Goal: Task Accomplishment & Management: Complete application form

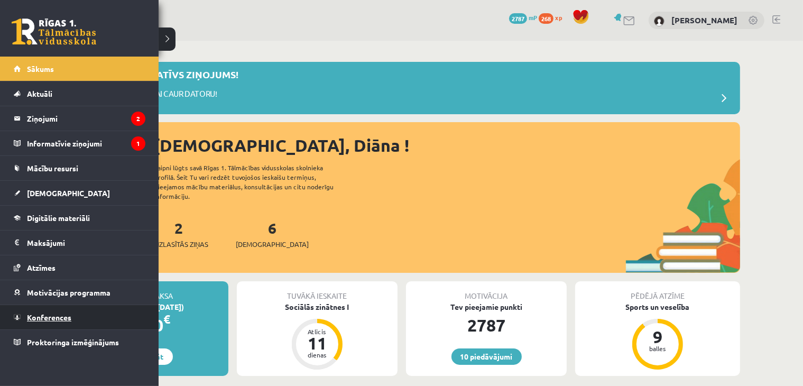
click at [35, 312] on span "Konferences" at bounding box center [49, 317] width 44 height 10
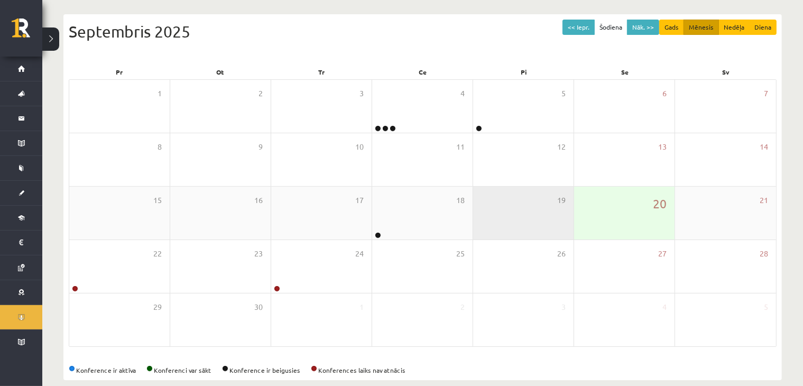
scroll to position [118, 0]
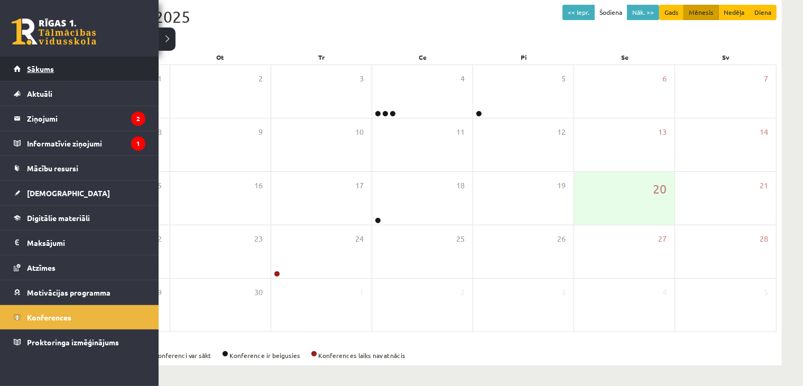
click at [20, 73] on link "Sākums" at bounding box center [80, 69] width 132 height 24
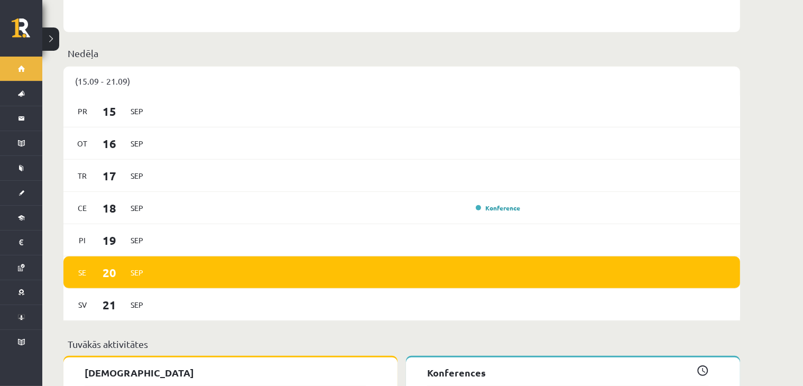
scroll to position [246, 0]
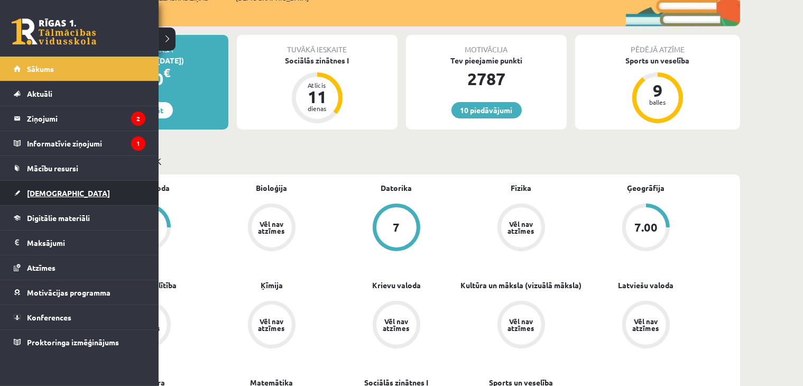
click at [25, 199] on link "[DEMOGRAPHIC_DATA]" at bounding box center [80, 193] width 132 height 24
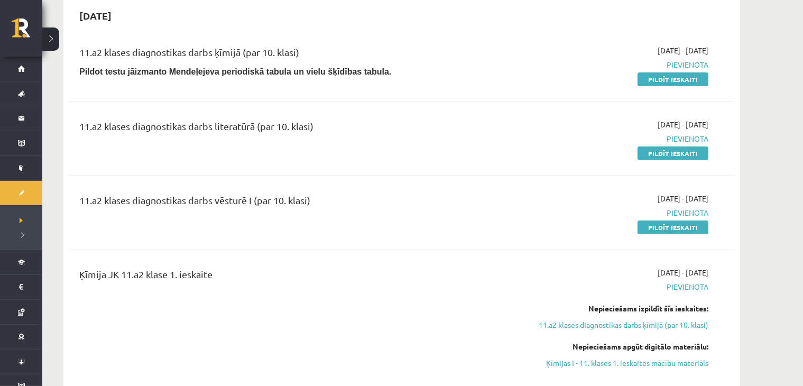
drag, startPoint x: 137, startPoint y: 200, endPoint x: 435, endPoint y: 201, distance: 297.5
click at [435, 201] on div "11.a2 klases diagnostikas darbs vēsturē I (par 10. klasi)" at bounding box center [286, 203] width 414 height 20
click at [446, 236] on div "11.a2 klases diagnostikas darbs vēsturē I (par 10. klasi) [DATE] - [DATE] [GEOG…" at bounding box center [402, 212] width 666 height 61
click at [688, 225] on link "Pildīt ieskaiti" at bounding box center [672, 227] width 71 height 14
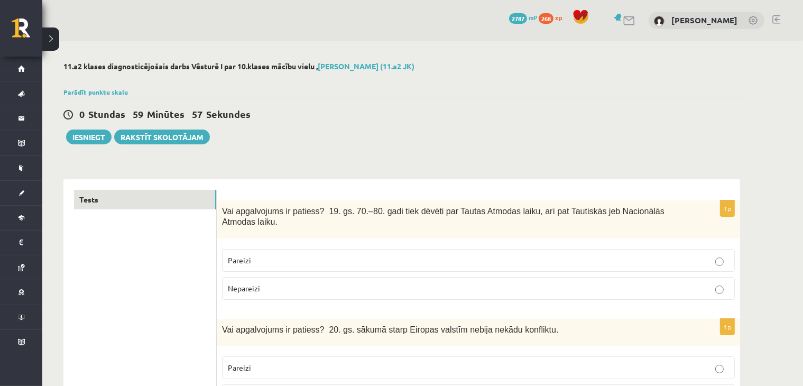
scroll to position [123, 0]
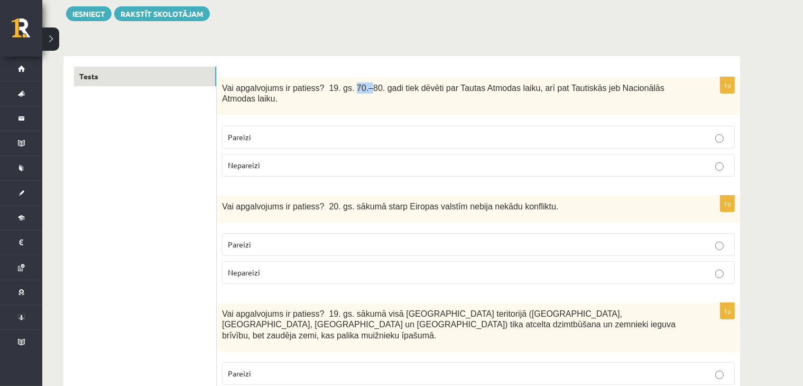
drag, startPoint x: 349, startPoint y: 85, endPoint x: 355, endPoint y: 85, distance: 5.8
click at [355, 85] on span "Vai apgalvojums ir patiess? 19. gs. 70.–80. gadi tiek dēvēti par Tautas Atmodas…" at bounding box center [443, 93] width 442 height 20
click at [355, 107] on div "1p Vai apgalvojums ir patiess? 19. gs. 70.–80. gadi tiek dēvēti par Tautas Atmo…" at bounding box center [478, 131] width 523 height 108
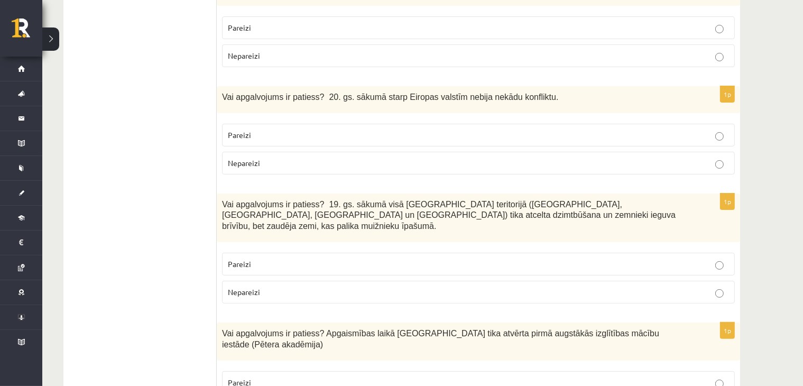
scroll to position [246, 0]
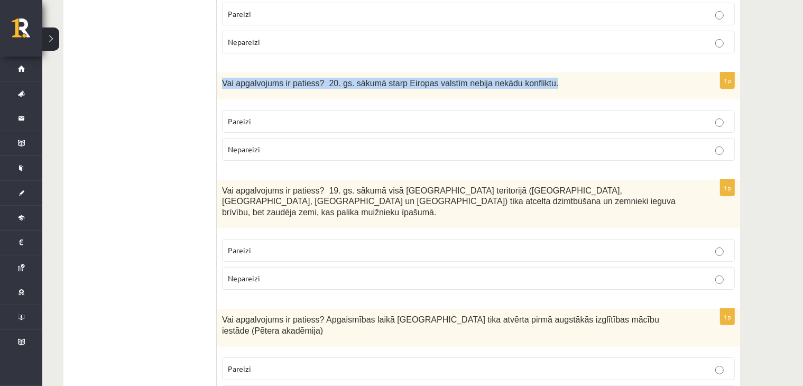
drag, startPoint x: 218, startPoint y: 71, endPoint x: 507, endPoint y: 78, distance: 289.7
click at [532, 80] on div "Vai apgalvojums ir patiess? 20. gs. sākumā starp Eiropas valstīm nebija nekādu …" at bounding box center [478, 85] width 523 height 27
copy span "Vai apgalvojums ir patiess? 20. gs. sākumā starp Eiropas valstīm nebija nekādu …"
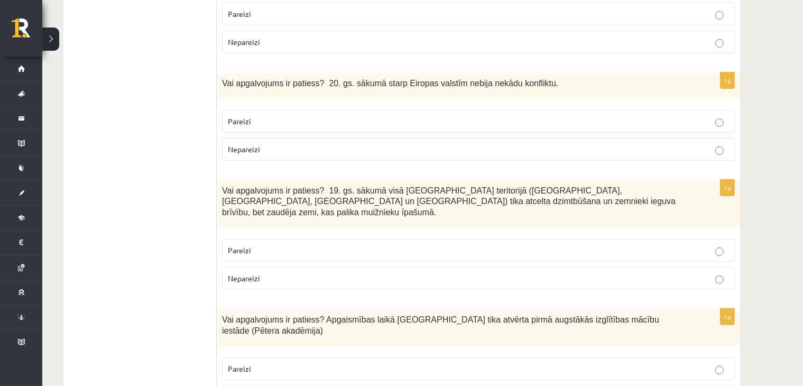
click at [271, 144] on p "Nepareizi" at bounding box center [478, 149] width 501 height 11
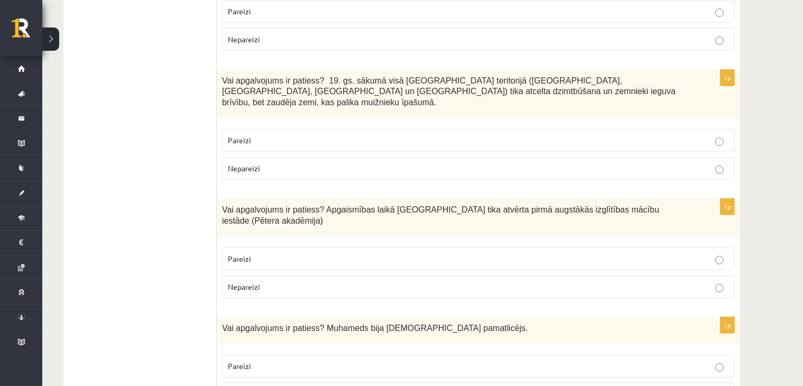
scroll to position [370, 0]
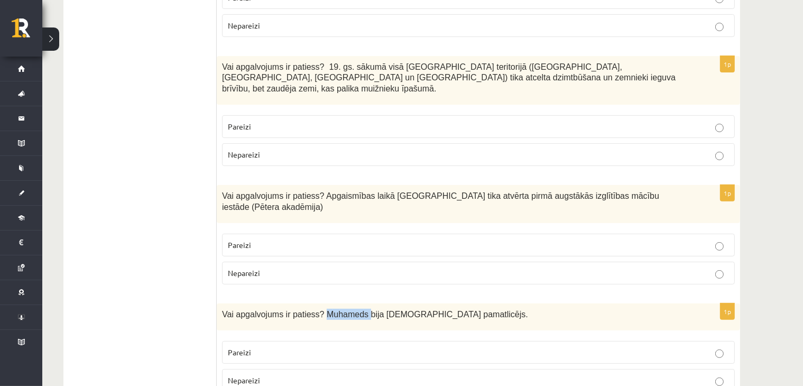
drag, startPoint x: 318, startPoint y: 284, endPoint x: 358, endPoint y: 286, distance: 40.2
click at [358, 303] on div "Vai apgalvojums ir patiess? Muhameds bija islāma pamatlicējs." at bounding box center [478, 316] width 523 height 27
click at [335, 303] on div "Vai apgalvojums ir patiess? Muhameds bija islāma pamatlicējs." at bounding box center [478, 316] width 523 height 27
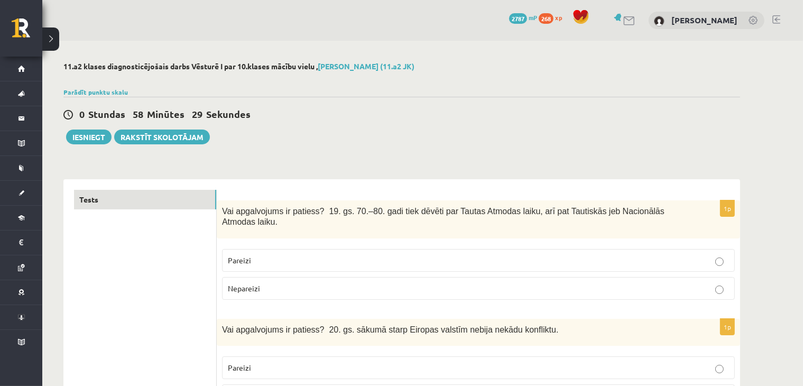
scroll to position [123, 0]
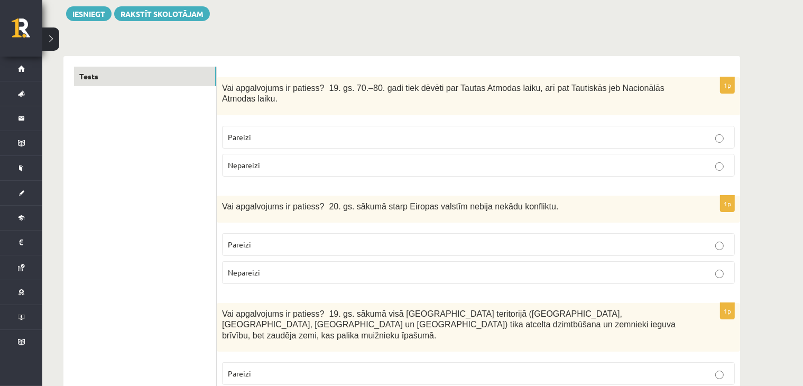
click at [293, 160] on p "Nepareizi" at bounding box center [478, 165] width 501 height 11
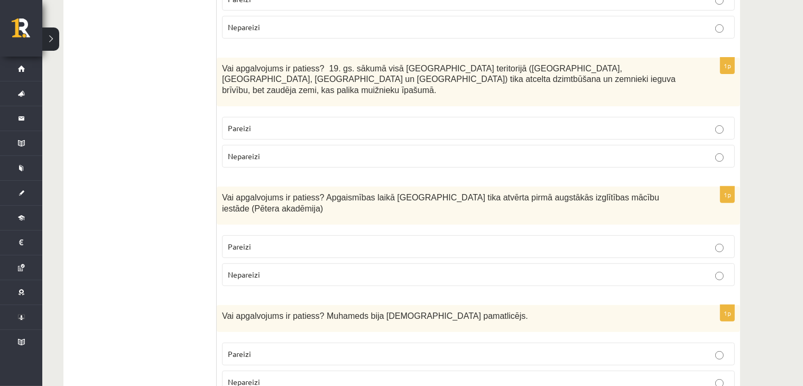
scroll to position [370, 0]
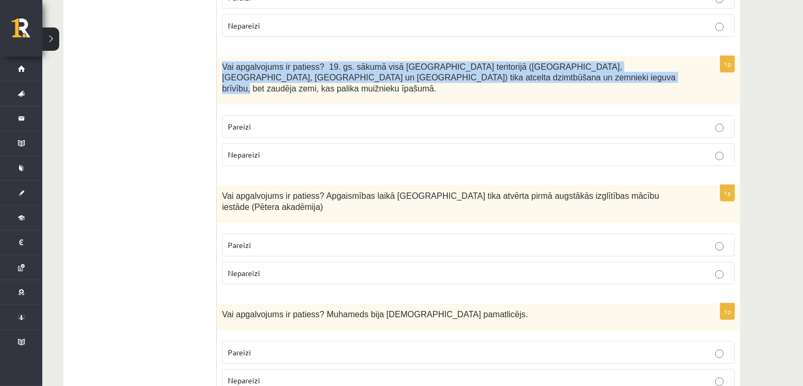
drag, startPoint x: 222, startPoint y: 55, endPoint x: 490, endPoint y: 70, distance: 268.3
click at [490, 70] on p "Vai apgalvojums ir patiess? 19. gs. sākumā visā Latvijas teritorijā (Kurzemē, Z…" at bounding box center [452, 77] width 460 height 33
copy span "Vai apgalvojums ir patiess? 19. gs. sākumā visā Latvijas teritorijā (Kurzemē, Z…"
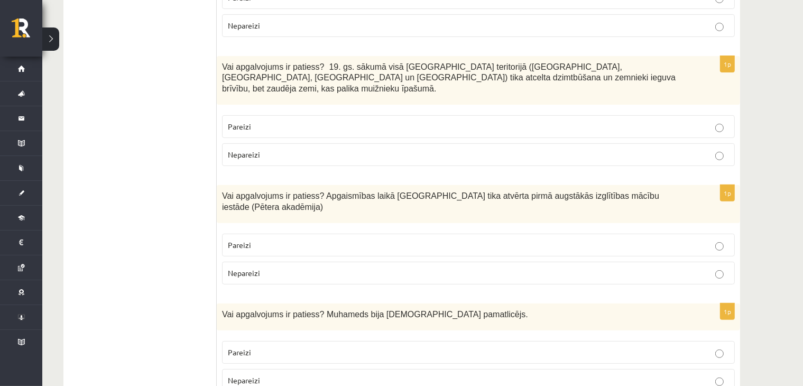
click at [271, 121] on p "Pareizi" at bounding box center [478, 126] width 501 height 11
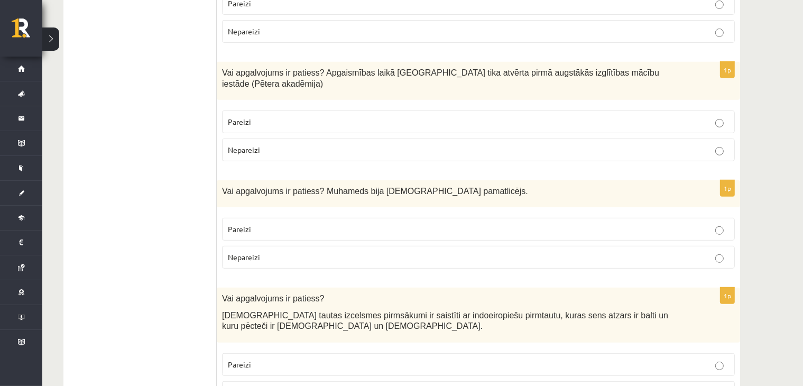
drag, startPoint x: 215, startPoint y: 51, endPoint x: 666, endPoint y: 41, distance: 451.4
click at [665, 62] on div "Vai apgalvojums ir patiess? Apgaismības laikā Jelgavā tika atvērta pirmā augstā…" at bounding box center [478, 81] width 523 height 38
click at [663, 62] on div "Vai apgalvojums ir patiess? Apgaismības laikā Jelgavā tika atvērta pirmā augstā…" at bounding box center [478, 81] width 523 height 38
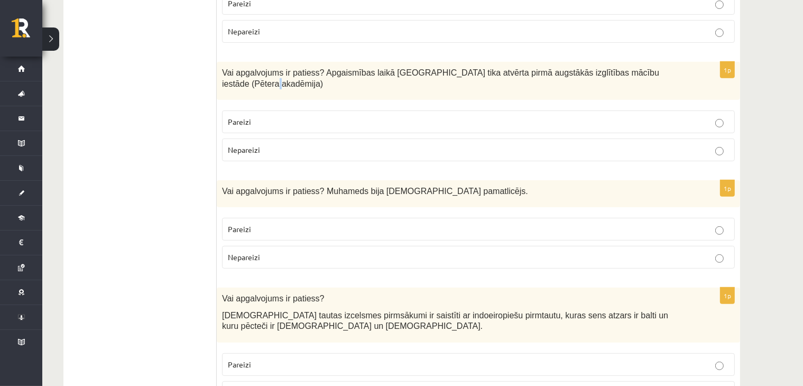
click at [651, 68] on span "Vai apgalvojums ir patiess? Apgaismības laikā Jelgavā tika atvērta pirmā augstā…" at bounding box center [440, 78] width 437 height 20
click at [658, 67] on p "Vai apgalvojums ir patiess? Apgaismības laikā Jelgavā tika atvērta pirmā augstā…" at bounding box center [452, 78] width 460 height 22
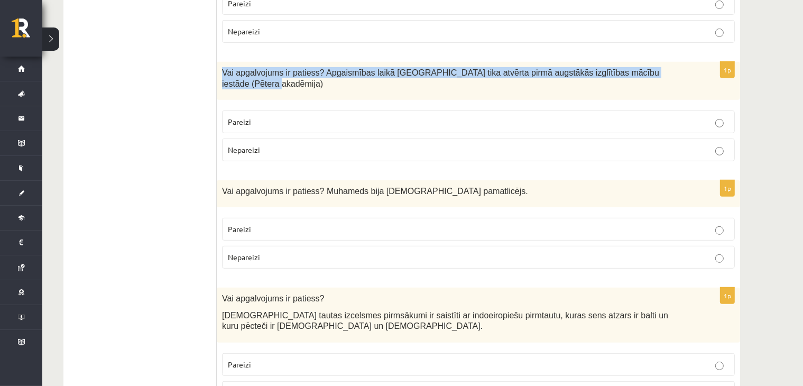
drag, startPoint x: 655, startPoint y: 49, endPoint x: 220, endPoint y: 50, distance: 434.9
click at [220, 62] on div "Vai apgalvojums ir patiess? Apgaismības laikā Jelgavā tika atvērta pirmā augstā…" at bounding box center [478, 81] width 523 height 38
copy span "Vai apgalvojums ir patiess? Apgaismības laikā Jelgavā tika atvērta pirmā augstā…"
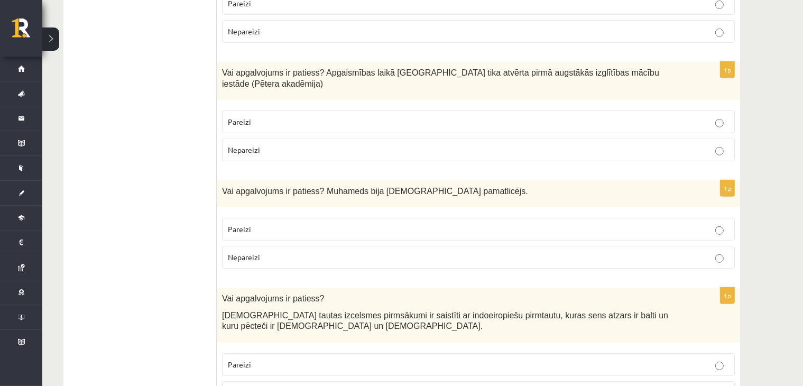
click at [255, 145] on span "Nepareizi" at bounding box center [244, 150] width 32 height 10
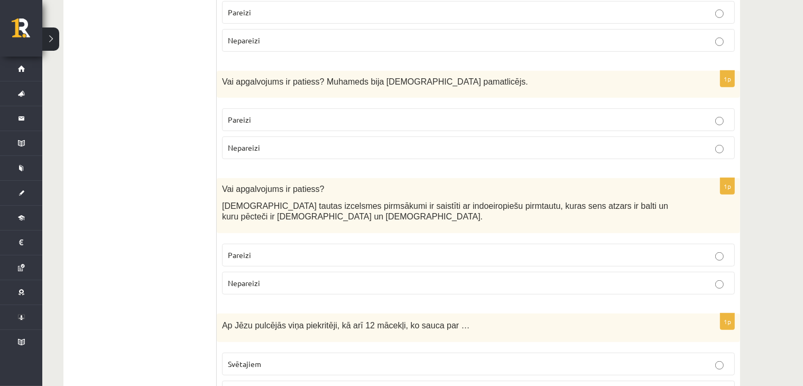
scroll to position [616, 0]
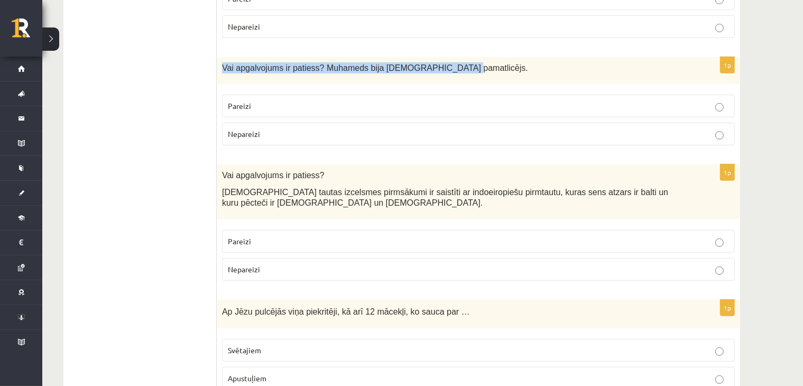
drag, startPoint x: 222, startPoint y: 26, endPoint x: 444, endPoint y: 31, distance: 221.5
click at [444, 57] on div "Vai apgalvojums ir patiess? Muhameds bija islāma pamatlicējs." at bounding box center [478, 70] width 523 height 27
copy span "Vai apgalvojums ir patiess? Muhameds bija islāma pamatlicējs."
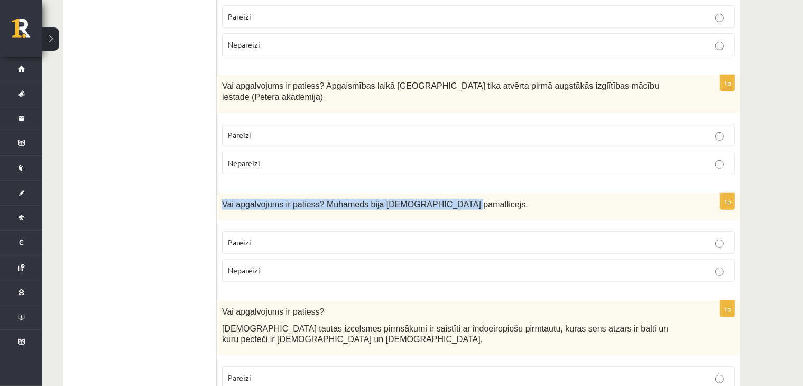
scroll to position [493, 0]
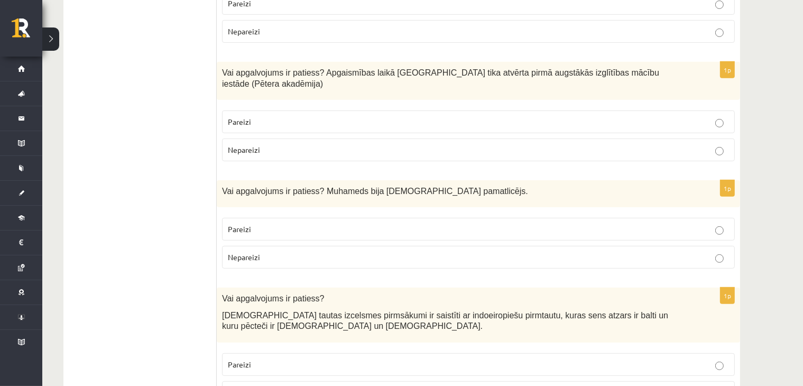
click at [257, 224] on p "Pareizi" at bounding box center [478, 229] width 501 height 11
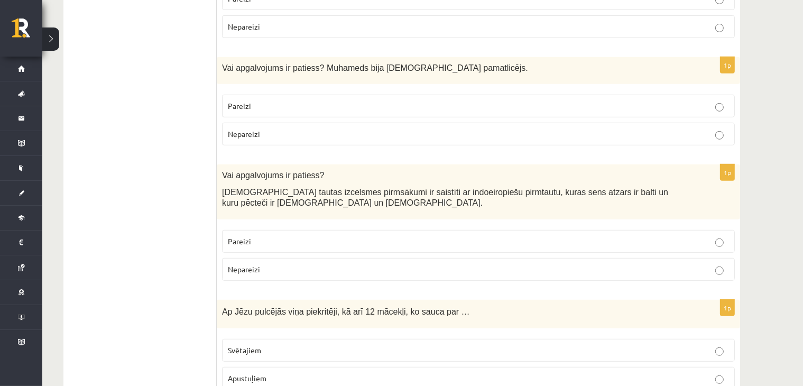
drag, startPoint x: 237, startPoint y: 165, endPoint x: 227, endPoint y: 165, distance: 10.0
drag, startPoint x: 227, startPoint y: 165, endPoint x: 454, endPoint y: 180, distance: 228.2
click at [454, 180] on div "Vai apgalvojums ir patiess? Latviešu tautas izcelsmes pirmsākumi ir saistīti ar…" at bounding box center [478, 191] width 523 height 54
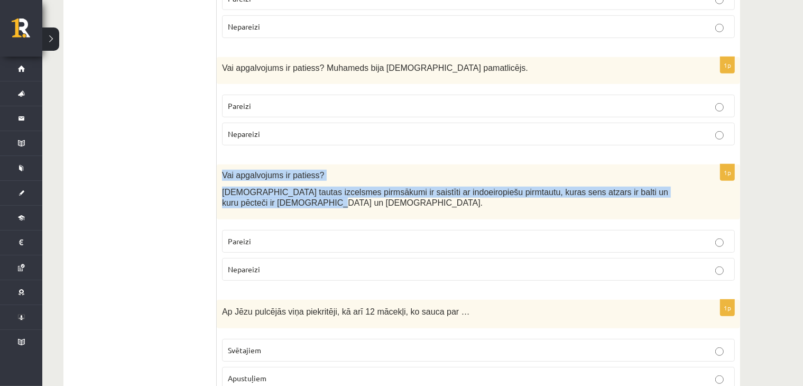
drag, startPoint x: 222, startPoint y: 139, endPoint x: 276, endPoint y: 165, distance: 60.0
click at [276, 165] on div "Vai apgalvojums ir patiess? Latviešu tautas izcelsmes pirmsākumi ir saistīti ar…" at bounding box center [478, 191] width 523 height 54
copy div "Vai apgalvojums ir patiess? Latviešu tautas izcelsmes pirmsākumi ir saistīti ar…"
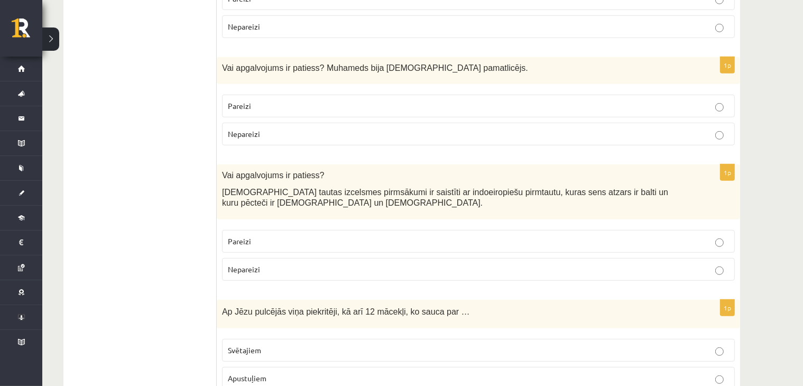
click at [307, 187] on div "1p Vai apgalvojums ir patiess? Latviešu tautas izcelsmes pirmsākumi ir saistīti…" at bounding box center [478, 226] width 523 height 124
drag, startPoint x: 300, startPoint y: 160, endPoint x: 334, endPoint y: 153, distance: 35.0
click at [334, 188] on span "Latviešu tautas izcelsmes pirmsākumi ir saistīti ar indoeiropiešu pirmtautu, ku…" at bounding box center [445, 198] width 446 height 20
click at [345, 187] on p "Latviešu tautas izcelsmes pirmsākumi ir saistīti ar indoeiropiešu pirmtautu, ku…" at bounding box center [452, 198] width 460 height 22
click at [283, 236] on p "Pareizi" at bounding box center [478, 241] width 501 height 11
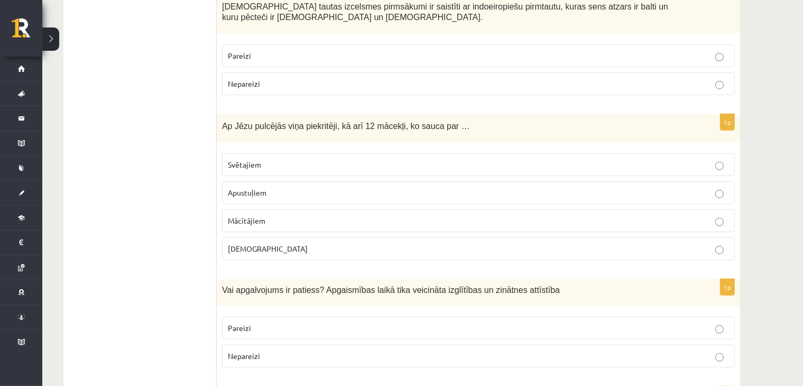
scroll to position [784, 0]
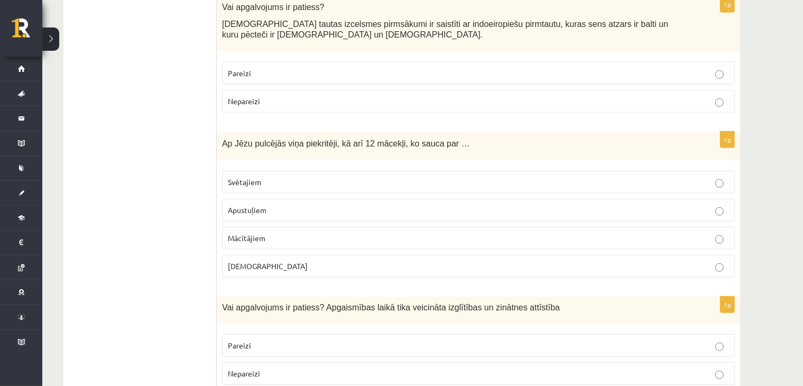
click at [330, 199] on label "Apustuļiem" at bounding box center [478, 210] width 513 height 23
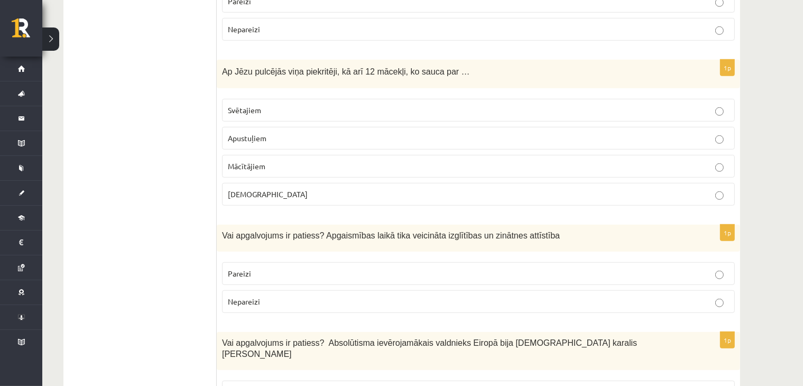
scroll to position [907, 0]
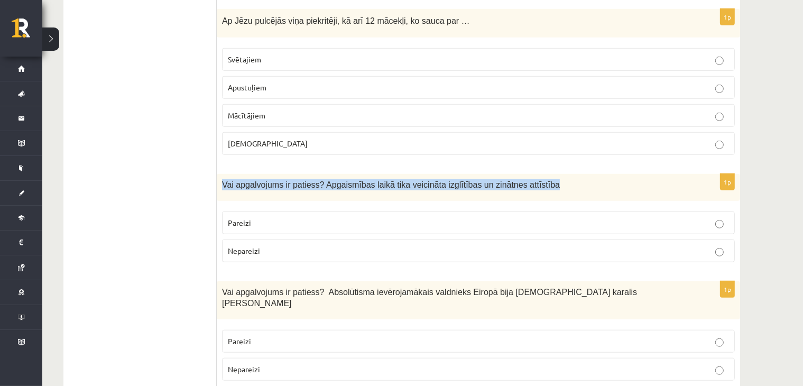
drag, startPoint x: 219, startPoint y: 145, endPoint x: 529, endPoint y: 146, distance: 310.2
click at [571, 174] on div "Vai apgalvojums ir patiess? Apgaismības laikā tika veicināta izglītības un zinā…" at bounding box center [478, 187] width 523 height 27
copy span "Vai apgalvojums ir patiess? Apgaismības laikā tika veicināta izglītības un zinā…"
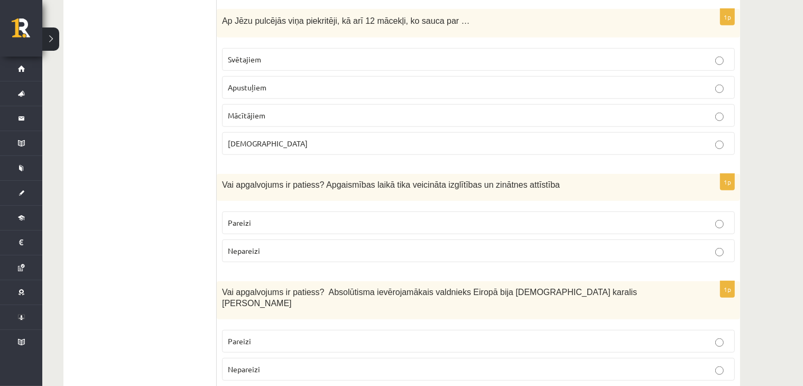
click at [246, 174] on div "1p Vai apgalvojums ir patiess? Apgaismības laikā tika veicināta izglītības un z…" at bounding box center [478, 222] width 523 height 97
click at [283, 211] on label "Pareizi" at bounding box center [478, 222] width 513 height 23
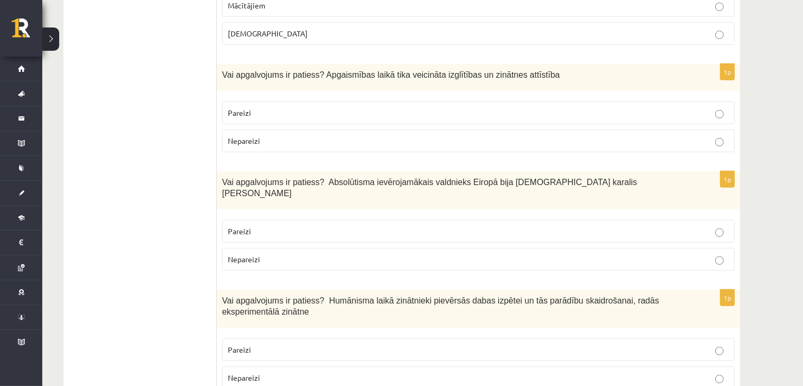
scroll to position [1031, 0]
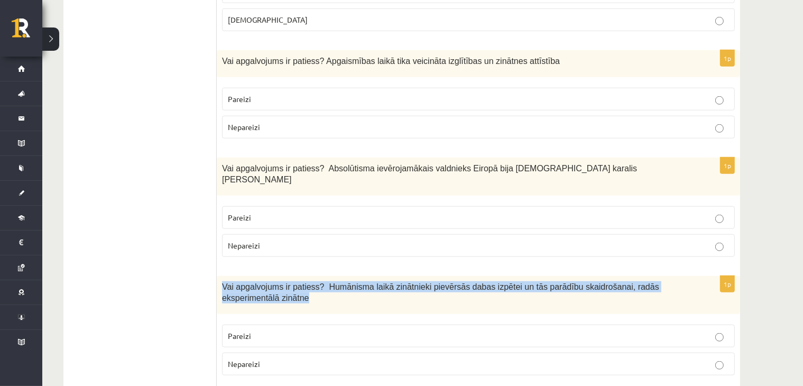
drag, startPoint x: 222, startPoint y: 235, endPoint x: 282, endPoint y: 248, distance: 60.5
click at [282, 281] on p "Vai apgalvojums ir patiess? Humānisma laikā zinātnieki pievērsās dabas izpētei …" at bounding box center [452, 292] width 460 height 22
copy span "Vai apgalvojums ir patiess? Humānisma laikā zinātnieki pievērsās dabas izpētei …"
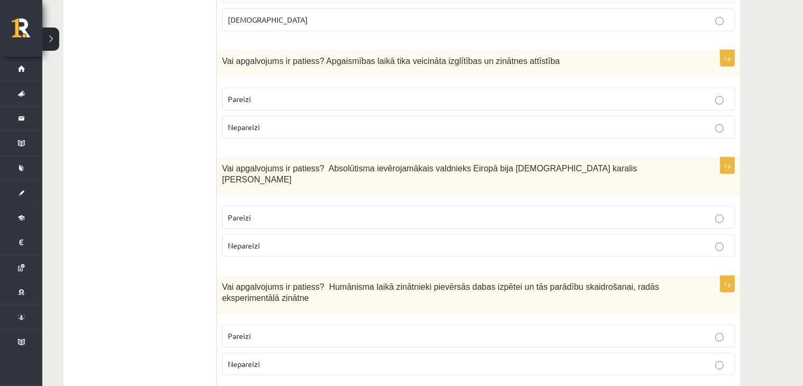
drag, startPoint x: 156, startPoint y: 159, endPoint x: 163, endPoint y: 163, distance: 8.4
click at [239, 212] on span "Pareizi" at bounding box center [239, 217] width 23 height 10
click at [270, 324] on label "Pareizi" at bounding box center [478, 335] width 513 height 23
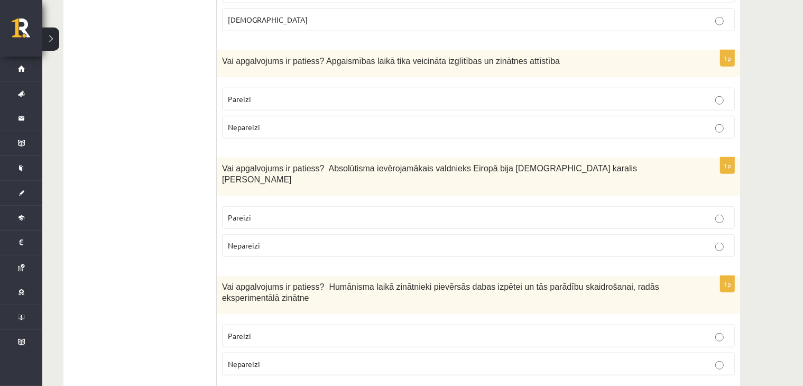
click at [318, 206] on label "Pareizi" at bounding box center [478, 217] width 513 height 23
click at [317, 212] on p "Pareizi" at bounding box center [478, 217] width 501 height 11
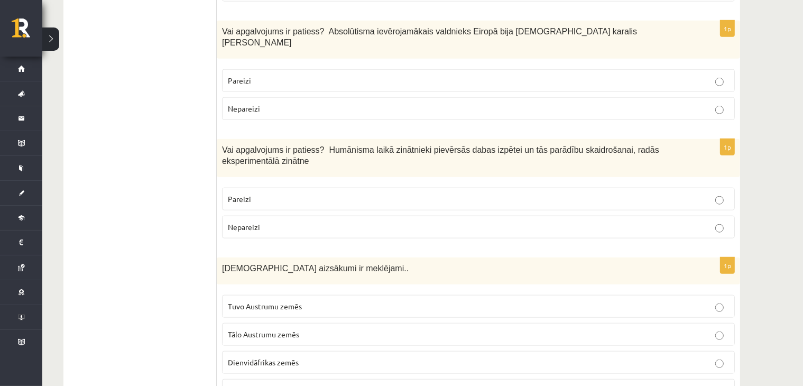
scroll to position [1154, 0]
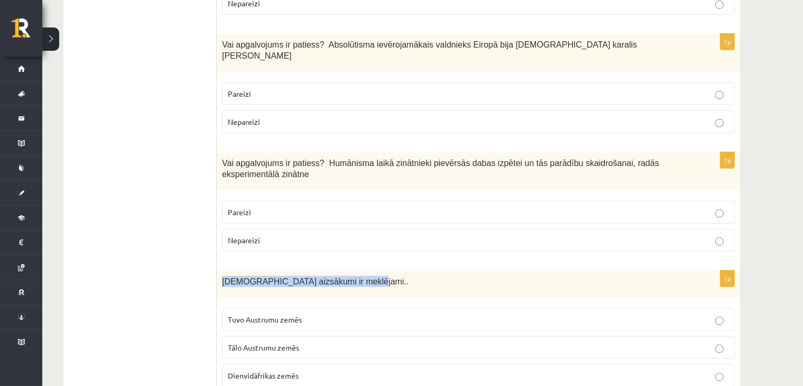
drag, startPoint x: 220, startPoint y: 232, endPoint x: 370, endPoint y: 226, distance: 150.2
click at [370, 271] on div "Kristietības aizsākumi ir meklējami.." at bounding box center [478, 284] width 523 height 27
copy span "Kristietības aizsākumi ir meklējami.."
click at [292, 110] on label "Nepareizi" at bounding box center [478, 121] width 513 height 23
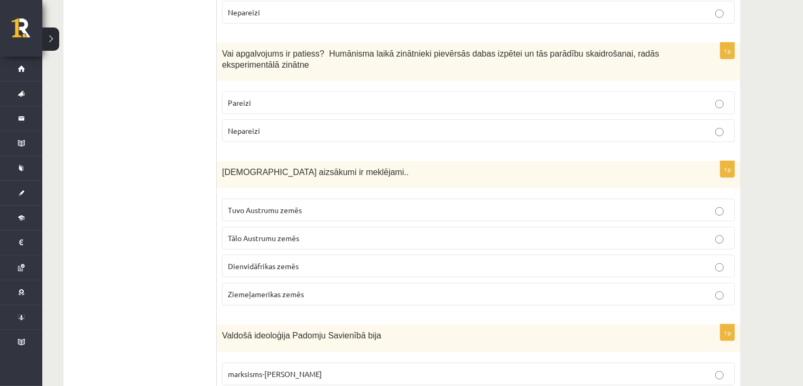
scroll to position [1277, 0]
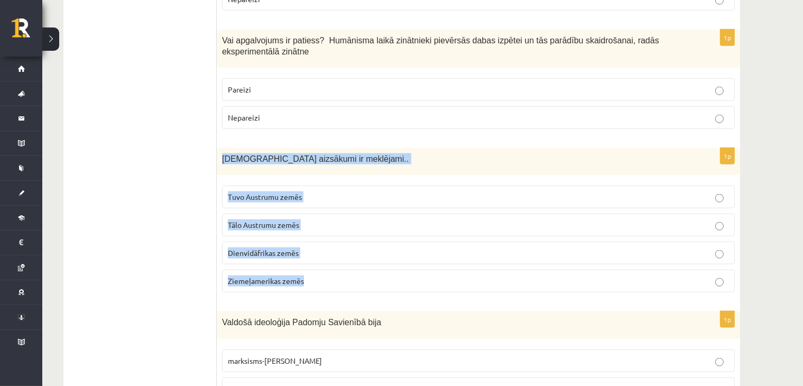
drag, startPoint x: 222, startPoint y: 108, endPoint x: 378, endPoint y: 236, distance: 202.0
click at [378, 236] on div "1p Kristietības aizsākumi ir meklējami.. Tuvo Austrumu zemēs Tālo Austrumu zemē…" at bounding box center [478, 224] width 523 height 153
copy div "Kristietības aizsākumi ir meklējami.. Tuvo Austrumu zemēs Tālo Austrumu zemēs D…"
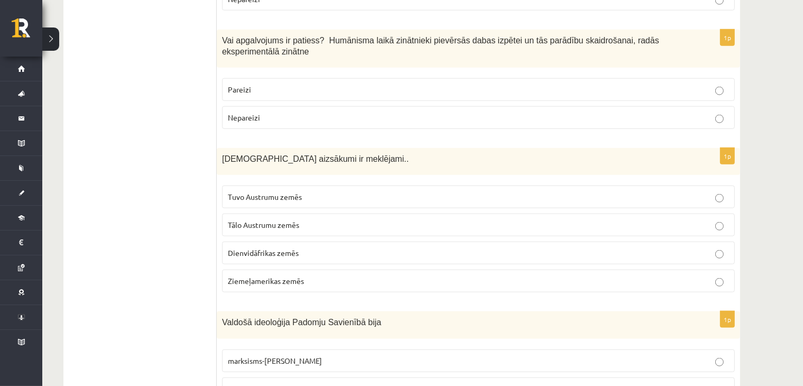
click at [238, 192] on span "Tuvo Austrumu zemēs" at bounding box center [265, 197] width 74 height 10
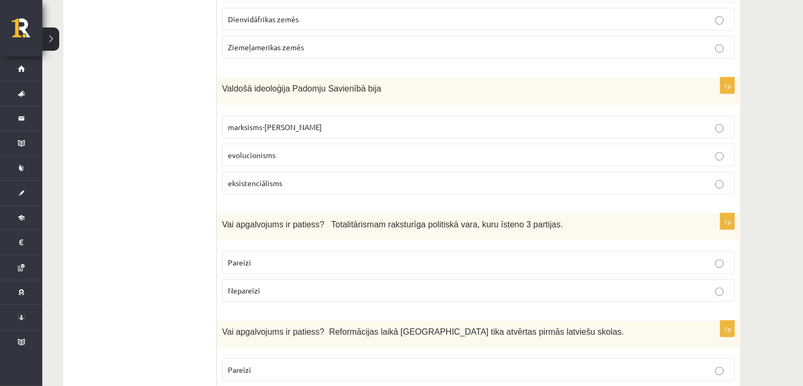
scroll to position [1524, 0]
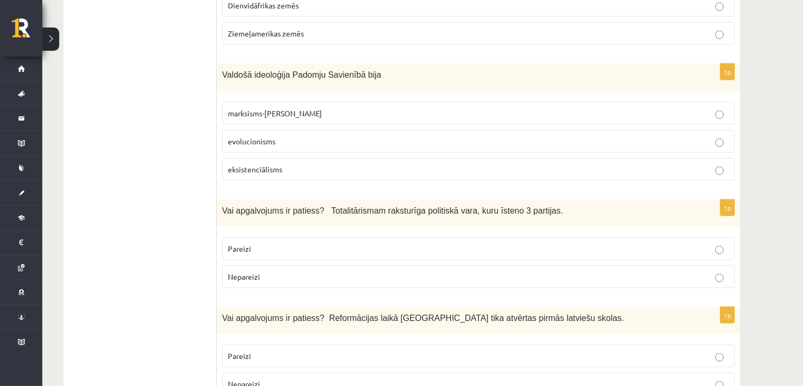
click at [321, 108] on p "marksisms-ļeņinisms" at bounding box center [478, 113] width 501 height 11
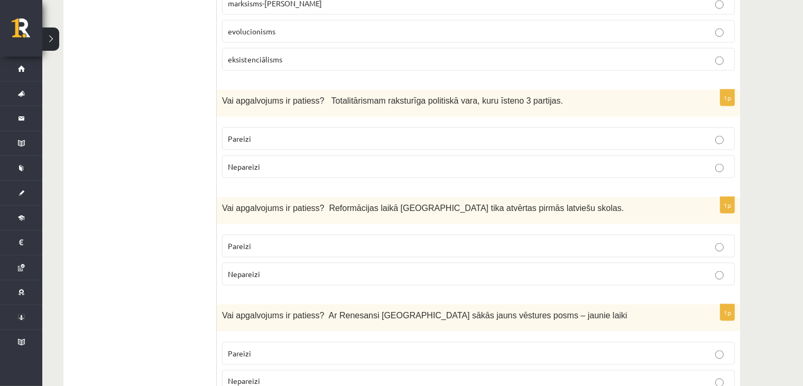
scroll to position [1647, 0]
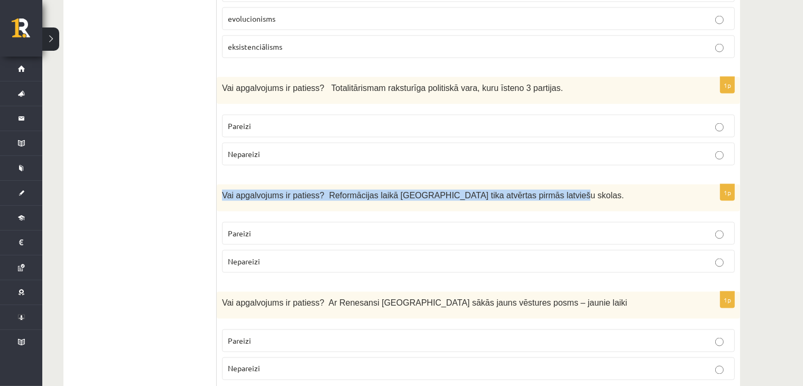
drag, startPoint x: 219, startPoint y: 144, endPoint x: 535, endPoint y: 147, distance: 315.5
click at [535, 184] on div "Vai apgalvojums ir patiess? Reformācijas laikā Livonijā tika atvērtas pirmās la…" at bounding box center [478, 197] width 523 height 27
copy span "Vai apgalvojums ir patiess? Reformācijas laikā Livonijā tika atvērtas pirmās la…"
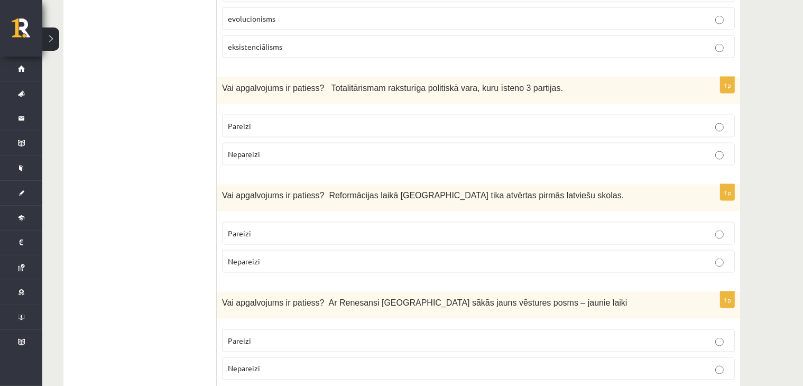
click at [256, 149] on span "Nepareizi" at bounding box center [244, 154] width 32 height 10
click at [292, 335] on p "Pareizi" at bounding box center [478, 340] width 501 height 11
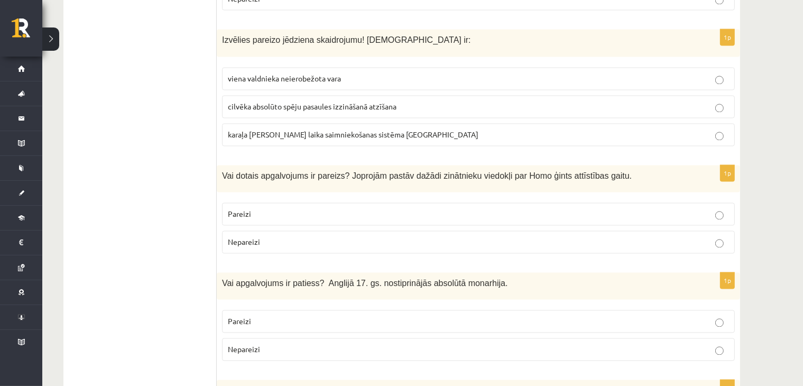
scroll to position [1894, 0]
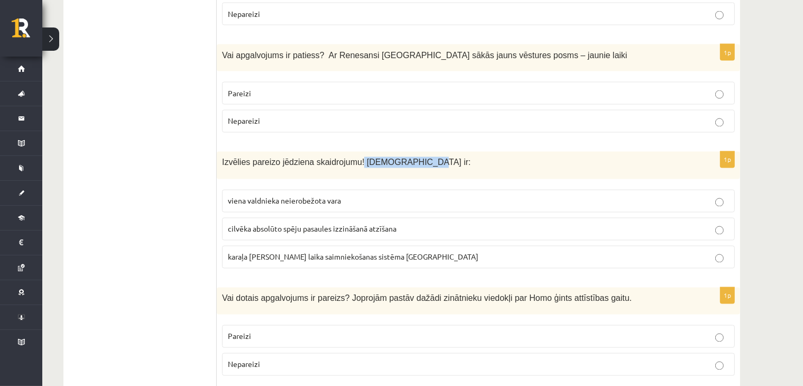
drag, startPoint x: 352, startPoint y: 110, endPoint x: 410, endPoint y: 117, distance: 58.0
click at [410, 152] on div "Izvēlies pareizo jēdziena skaidrojumu! Absolūtisms ir:" at bounding box center [478, 165] width 523 height 27
click at [133, 206] on ul "Tests" at bounding box center [145, 204] width 143 height 3817
click at [272, 196] on span "viena valdnieka neierobežota vara" at bounding box center [284, 201] width 113 height 10
click at [294, 224] on span "cilvēka absolūto spēju pasaules izzināšanā atzīšana" at bounding box center [312, 229] width 169 height 10
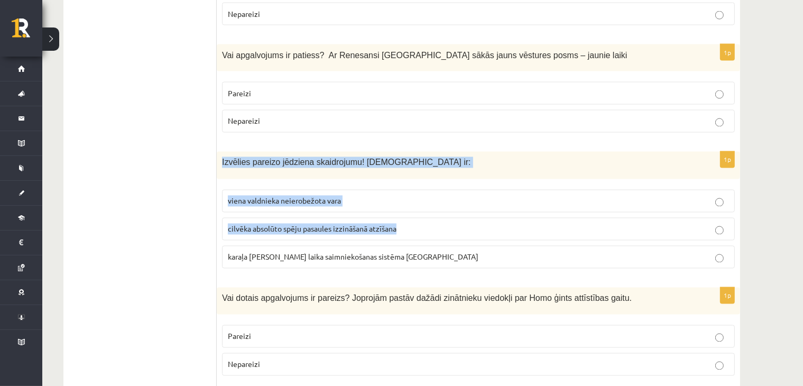
drag, startPoint x: 221, startPoint y: 110, endPoint x: 471, endPoint y: 179, distance: 259.2
click at [471, 179] on div "1p Izvēlies pareizo jēdziena skaidrojumu! Absolūtisms ir: viena valdnieka neier…" at bounding box center [478, 214] width 523 height 125
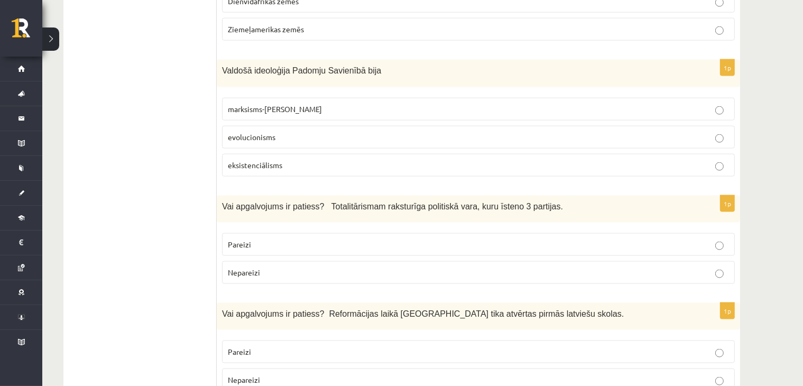
scroll to position [1524, 0]
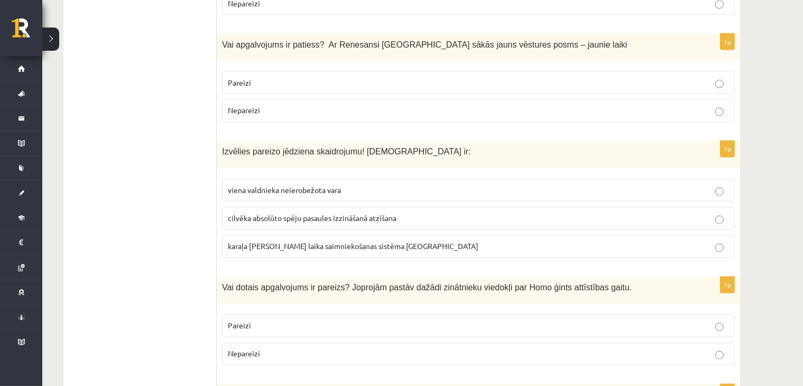
scroll to position [1894, 0]
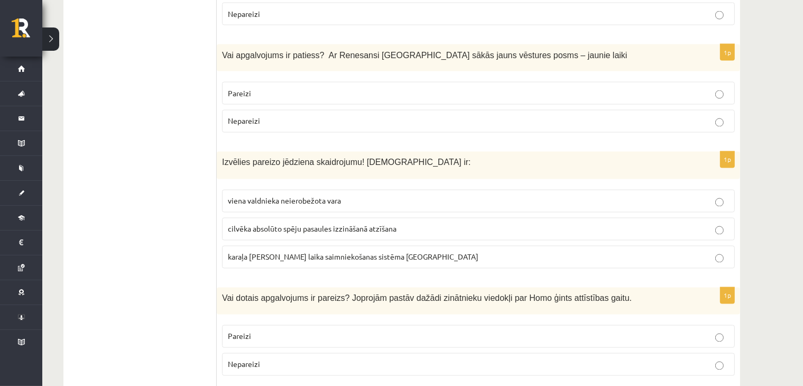
click at [260, 196] on span "viena valdnieka neierobežota vara" at bounding box center [284, 201] width 113 height 10
click at [135, 186] on ul "Tests" at bounding box center [145, 204] width 143 height 3817
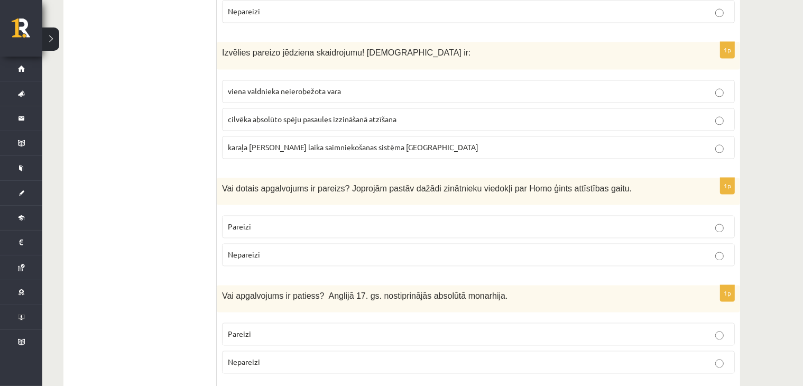
scroll to position [2017, 0]
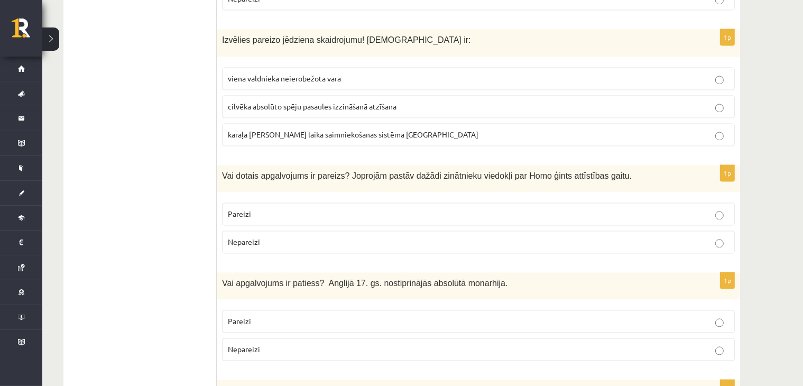
click at [245, 208] on p "Pareizi" at bounding box center [478, 213] width 501 height 11
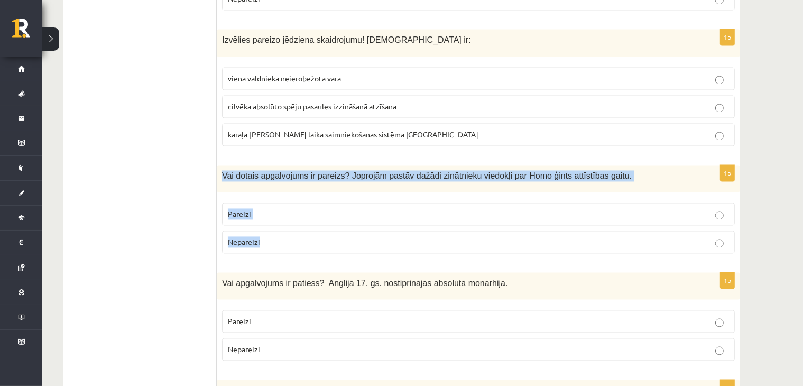
drag, startPoint x: 218, startPoint y: 122, endPoint x: 485, endPoint y: 187, distance: 274.7
click at [485, 187] on div "1p Vai dotais apgalvojums ir pareizs? Joprojām pastāv dažādi zinātnieku viedokļ…" at bounding box center [478, 213] width 523 height 97
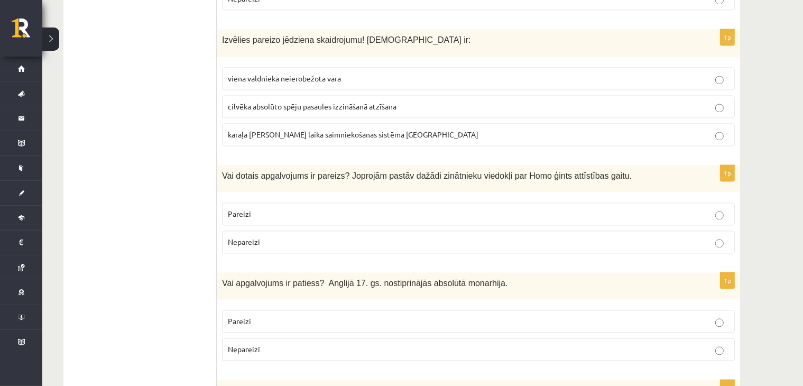
click at [132, 152] on ul "Tests" at bounding box center [145, 81] width 143 height 3817
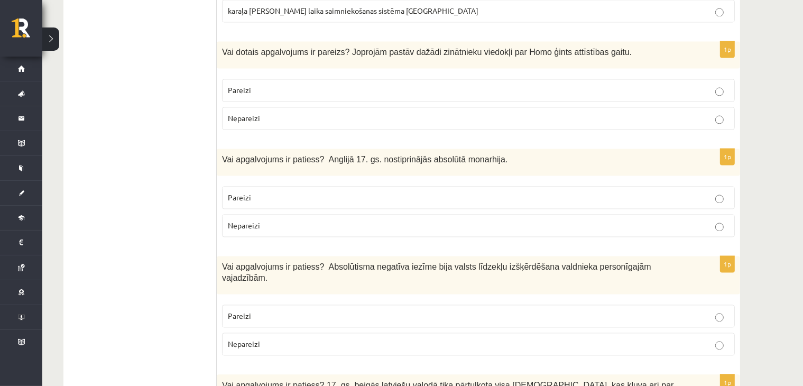
drag, startPoint x: 215, startPoint y: 105, endPoint x: 524, endPoint y: 106, distance: 309.7
drag, startPoint x: 524, startPoint y: 106, endPoint x: 512, endPoint y: 110, distance: 12.9
click at [524, 154] on p "Vai apgalvojums ir patiess? Anglijā 17. gs. nostiprinājās absolūtā monarhija." at bounding box center [452, 159] width 460 height 11
click at [508, 148] on div "Vai apgalvojums ir patiess? Anglijā 17. gs. nostiprinājās absolūtā monarhija." at bounding box center [478, 161] width 523 height 27
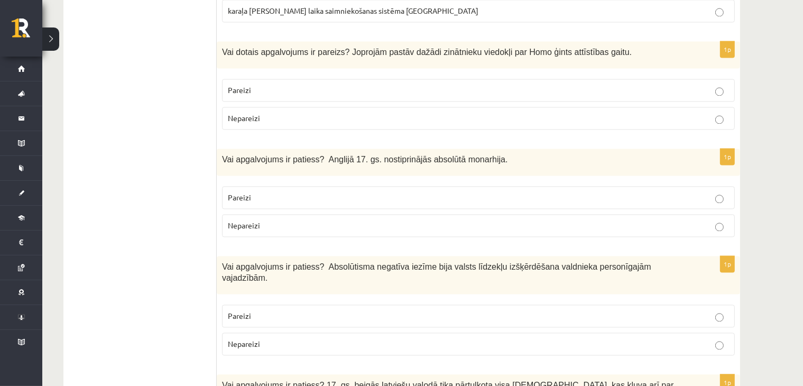
click at [493, 148] on div "Vai apgalvojums ir patiess? Anglijā 17. gs. nostiprinājās absolūtā monarhija." at bounding box center [478, 161] width 523 height 27
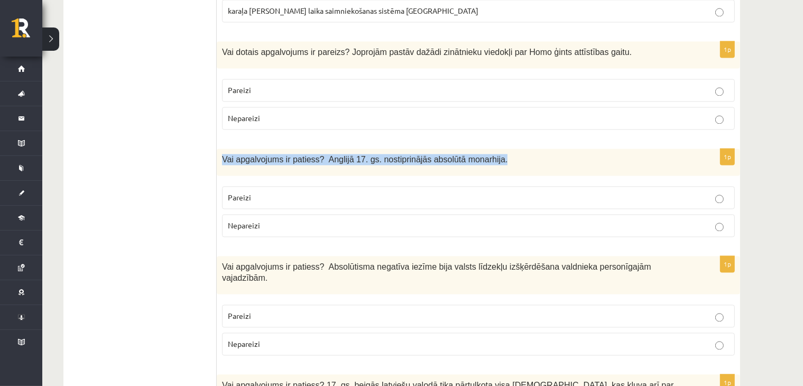
drag, startPoint x: 493, startPoint y: 115, endPoint x: 488, endPoint y: 110, distance: 6.4
click at [490, 148] on div "Vai apgalvojums ir patiess? Anglijā 17. gs. nostiprinājās absolūtā monarhija." at bounding box center [478, 161] width 523 height 27
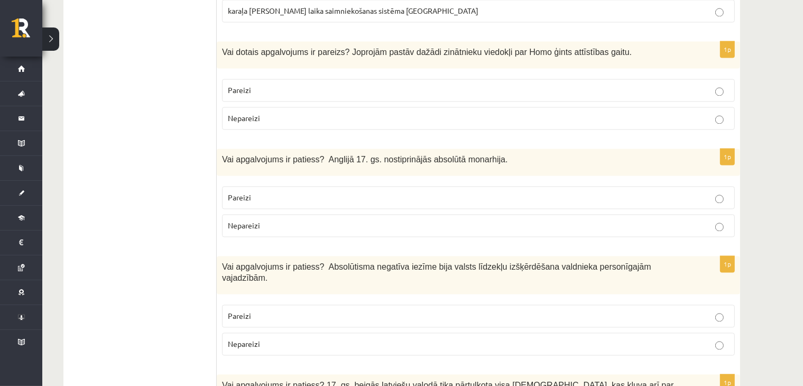
drag, startPoint x: 344, startPoint y: 106, endPoint x: 364, endPoint y: 109, distance: 20.3
click at [364, 155] on span "Vai apgalvojums ir patiess? Anglijā 17. gs. nostiprinājās absolūtā monarhija." at bounding box center [364, 159] width 285 height 9
click at [413, 148] on div "1p Vai apgalvojums ir patiess? Anglijā 17. gs. nostiprinājās absolūtā monarhija…" at bounding box center [478, 196] width 523 height 97
click at [391, 220] on p "Nepareizi" at bounding box center [478, 225] width 501 height 11
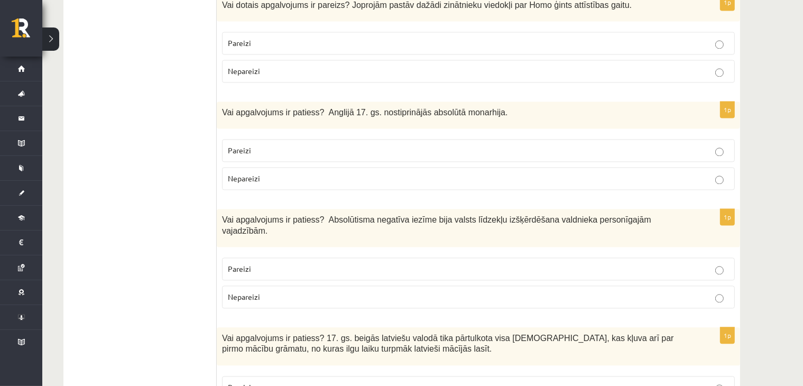
scroll to position [2264, 0]
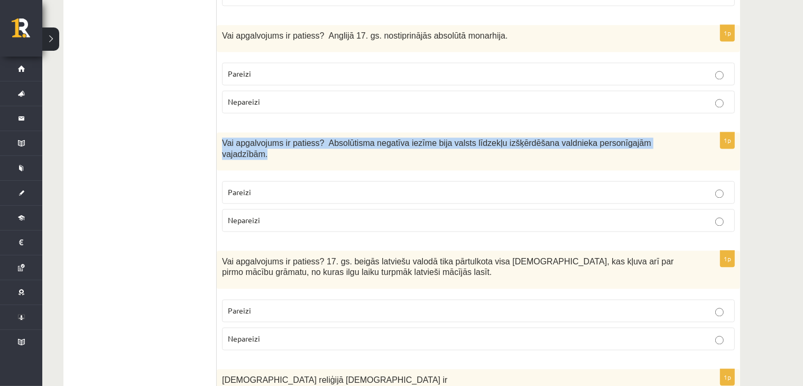
drag, startPoint x: 220, startPoint y: 88, endPoint x: 658, endPoint y: 81, distance: 437.6
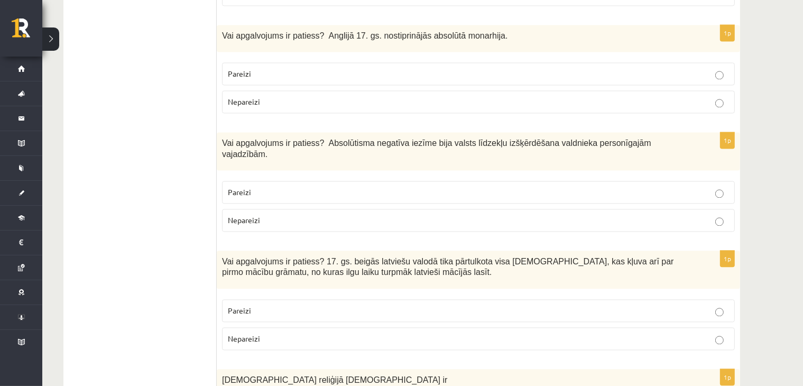
click at [247, 187] on span "Pareizi" at bounding box center [239, 192] width 23 height 10
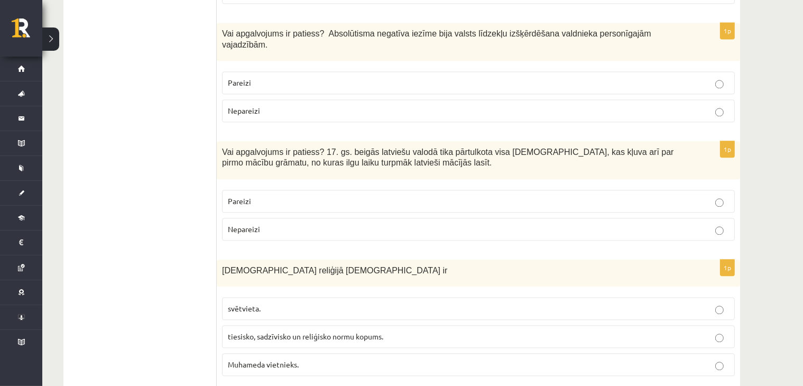
scroll to position [2387, 0]
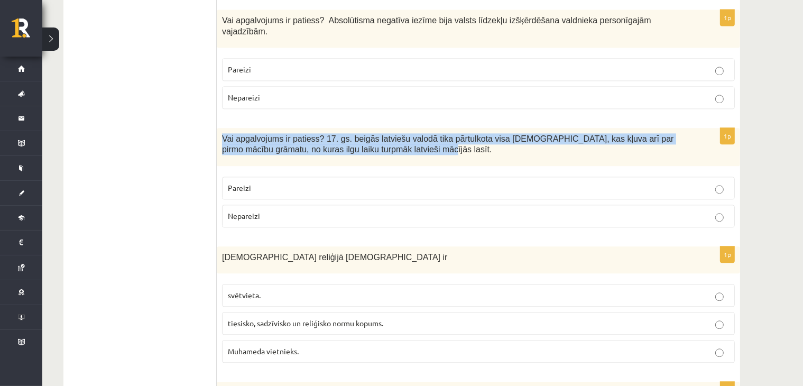
drag, startPoint x: 219, startPoint y: 69, endPoint x: 358, endPoint y: 87, distance: 140.2
click at [358, 128] on div "Vai apgalvojums ir patiess? 17. gs. beigās latviešu valodā tika pārtulkota visa…" at bounding box center [478, 147] width 523 height 38
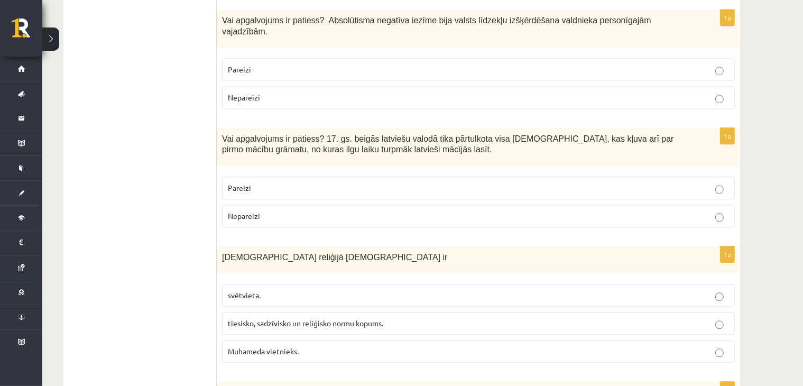
click at [245, 183] on span "Pareizi" at bounding box center [239, 188] width 23 height 10
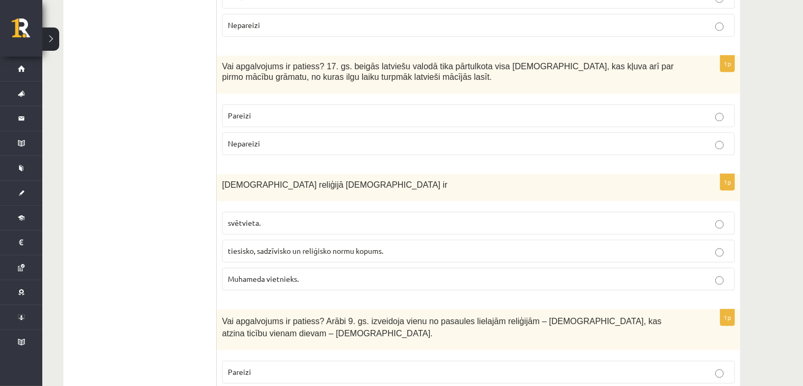
scroll to position [2510, 0]
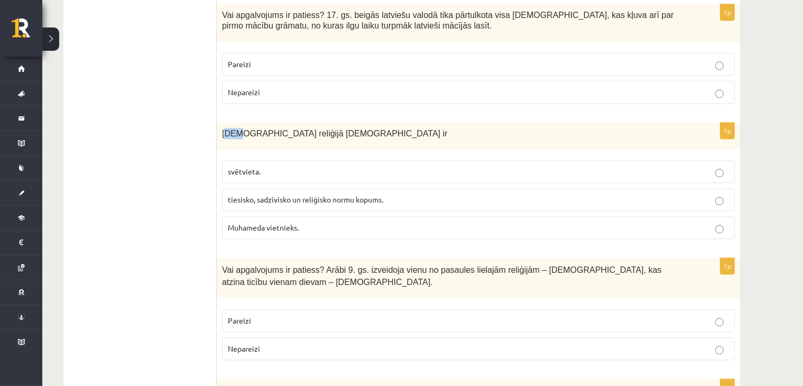
drag, startPoint x: 225, startPoint y: 65, endPoint x: 235, endPoint y: 63, distance: 10.3
click at [235, 129] on span "Islāma reliģijā Šariata ir" at bounding box center [334, 133] width 225 height 9
click at [243, 123] on div "Islāma reliģijā Šariata ir" at bounding box center [478, 136] width 523 height 27
drag, startPoint x: 228, startPoint y: 71, endPoint x: 309, endPoint y: 60, distance: 81.6
click at [309, 123] on div "Islāma reliģijā Šariata ir" at bounding box center [478, 136] width 523 height 27
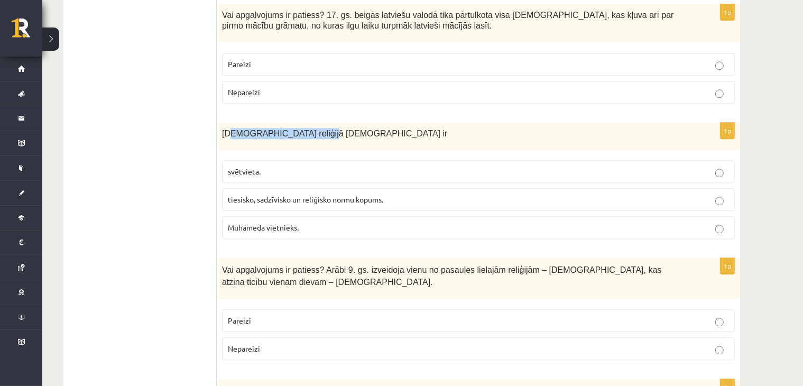
click at [309, 123] on div "Islāma reliģijā Šariata ir" at bounding box center [478, 136] width 523 height 27
drag, startPoint x: 304, startPoint y: 71, endPoint x: 221, endPoint y: 69, distance: 82.5
click at [221, 123] on div "Islāma reliģijā Šariata ir" at bounding box center [478, 136] width 523 height 27
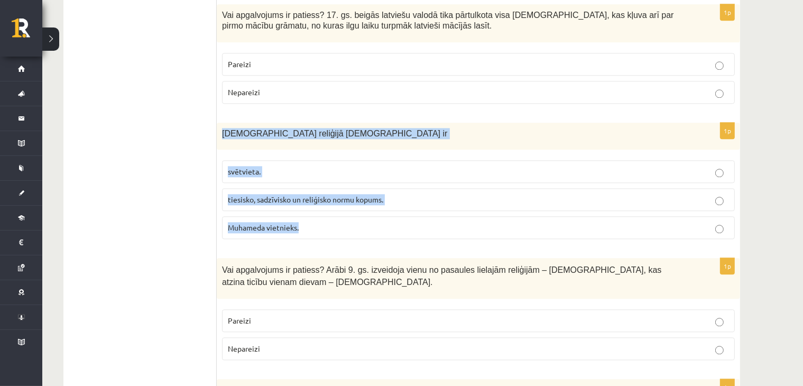
drag, startPoint x: 221, startPoint y: 68, endPoint x: 304, endPoint y: 155, distance: 120.4
click at [310, 165] on div "1p Islāma reliģijā Šariata ir svētvieta. tiesisko, sadzīvisko un reliģisko norm…" at bounding box center [478, 185] width 523 height 125
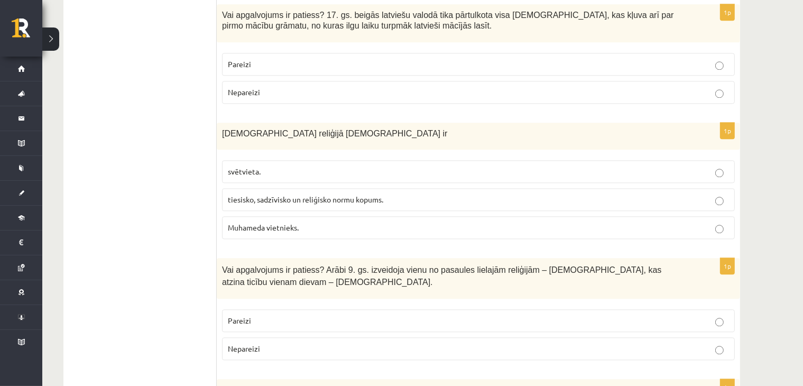
click at [310, 194] on p "tiesisko, sadzīvisko un reliģisko normu kopums." at bounding box center [478, 199] width 501 height 11
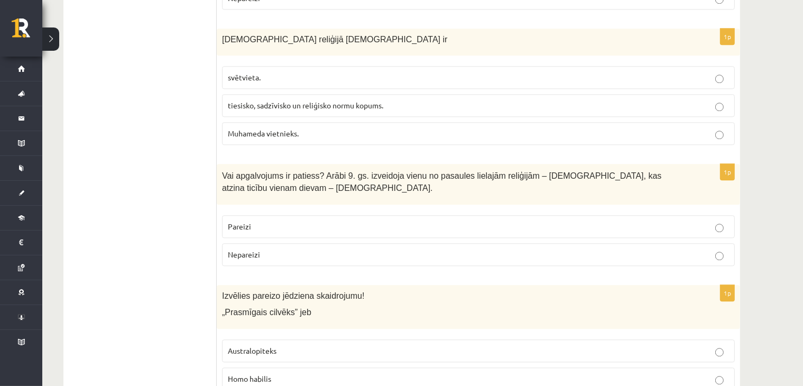
scroll to position [2634, 0]
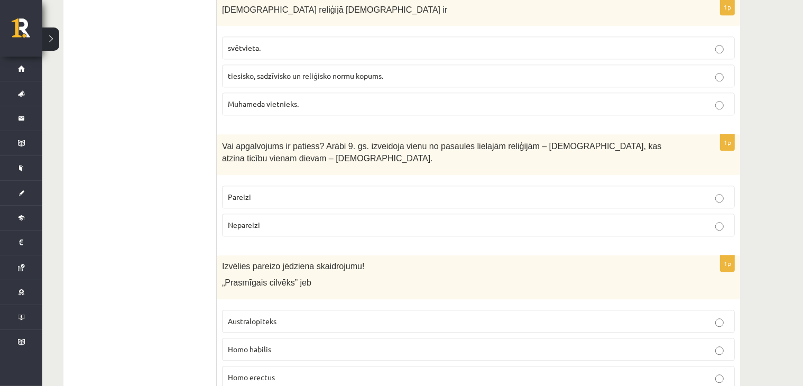
click at [261, 219] on p "Nepareizi" at bounding box center [478, 224] width 501 height 11
drag, startPoint x: 218, startPoint y: 199, endPoint x: 318, endPoint y: 209, distance: 100.4
click at [318, 255] on div "Izvēlies pareizo jēdziena skaidrojumu! „Prasmīgais cilvēks” jeb" at bounding box center [478, 277] width 523 height 44
click at [308, 277] on p "„Prasmīgais cilvēks” jeb" at bounding box center [452, 282] width 460 height 11
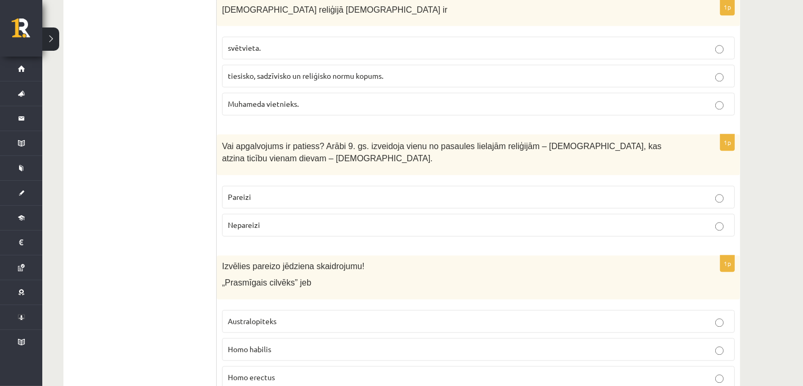
click at [308, 277] on p "„Prasmīgais cilvēks” jeb" at bounding box center [452, 282] width 460 height 11
click at [242, 278] on span "„Prasmīgais cilvēks” jeb" at bounding box center [266, 282] width 89 height 9
drag, startPoint x: 221, startPoint y: 216, endPoint x: 294, endPoint y: 213, distance: 73.0
click at [313, 255] on div "Izvēlies pareizo jēdziena skaidrojumu! „Prasmīgais cilvēks” jeb" at bounding box center [478, 277] width 523 height 44
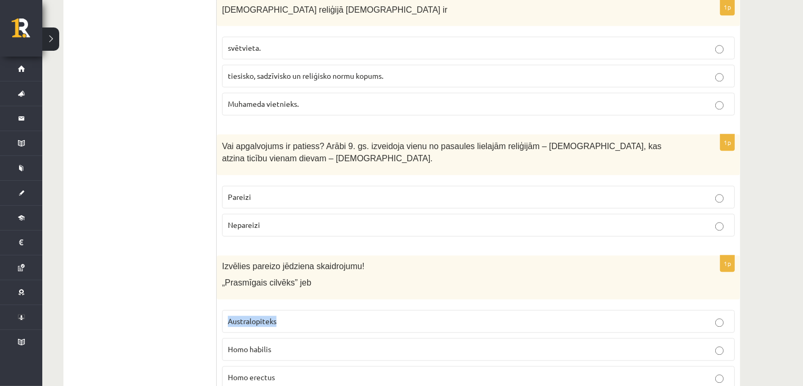
drag, startPoint x: 250, startPoint y: 256, endPoint x: 283, endPoint y: 256, distance: 32.2
click at [283, 315] on p "Australopiteks" at bounding box center [478, 320] width 501 height 11
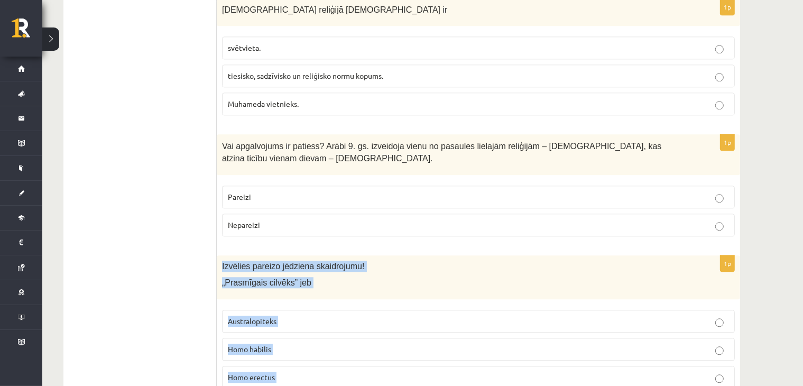
drag, startPoint x: 220, startPoint y: 199, endPoint x: 339, endPoint y: 328, distance: 175.4
click at [339, 328] on div "1p Izvēlies pareizo jēdziena skaidrojumu! „Prasmīgais cilvēks” jeb Australopite…" at bounding box center [478, 340] width 523 height 170
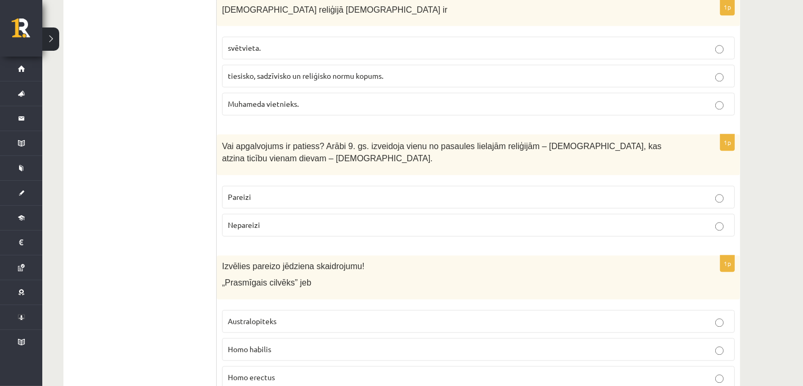
click at [304, 344] on p "Homo habilis" at bounding box center [478, 349] width 501 height 11
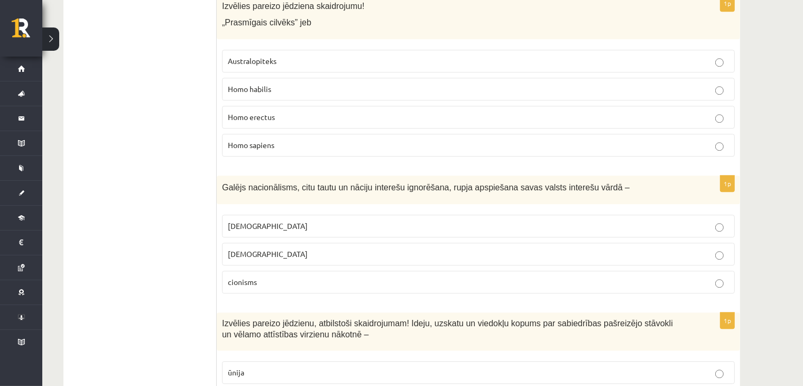
scroll to position [2880, 0]
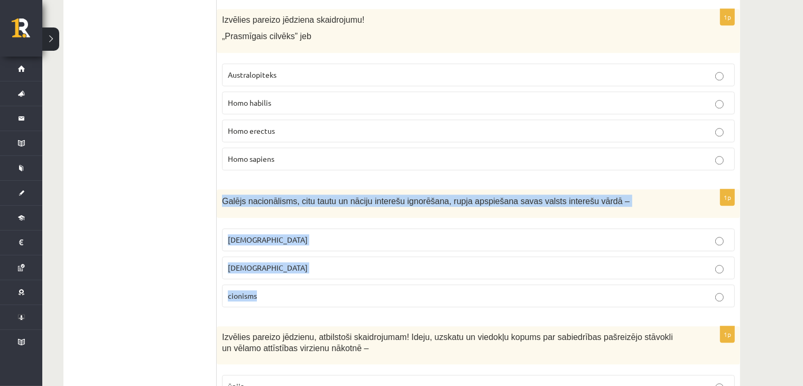
drag, startPoint x: 222, startPoint y: 131, endPoint x: 294, endPoint y: 158, distance: 77.3
click at [306, 227] on div "1p Galējs nacionālisms, citu tautu un nāciju interešu ignorēšana, rupja apspieš…" at bounding box center [478, 252] width 523 height 127
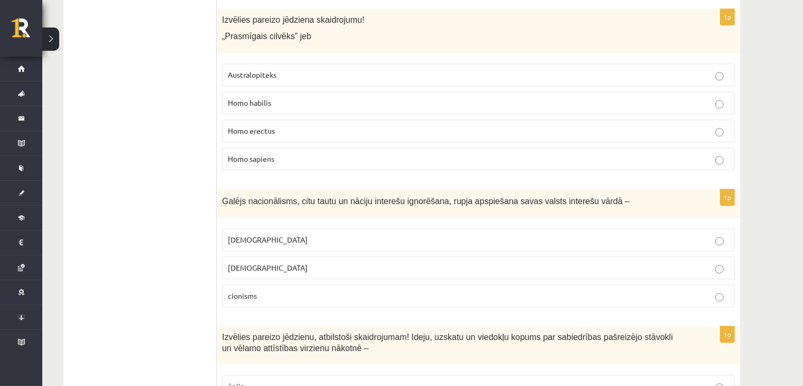
click at [232, 197] on span "Galējs nacionālisms, citu tautu un nāciju interešu ignorēšana, rupja apspiešana…" at bounding box center [425, 201] width 407 height 9
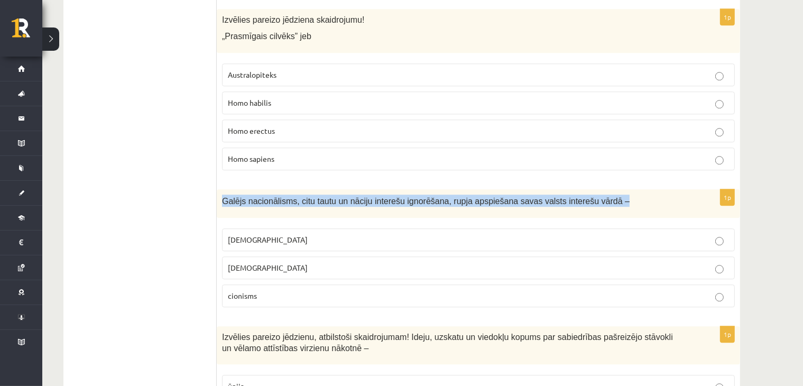
click at [232, 197] on span "Galējs nacionālisms, citu tautu un nāciju interešu ignorēšana, rupja apspiešana…" at bounding box center [425, 201] width 407 height 9
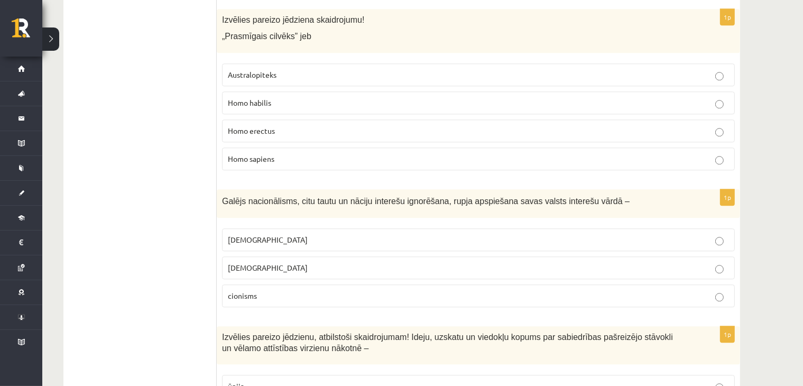
click at [275, 262] on p "nacionālisms" at bounding box center [478, 267] width 501 height 11
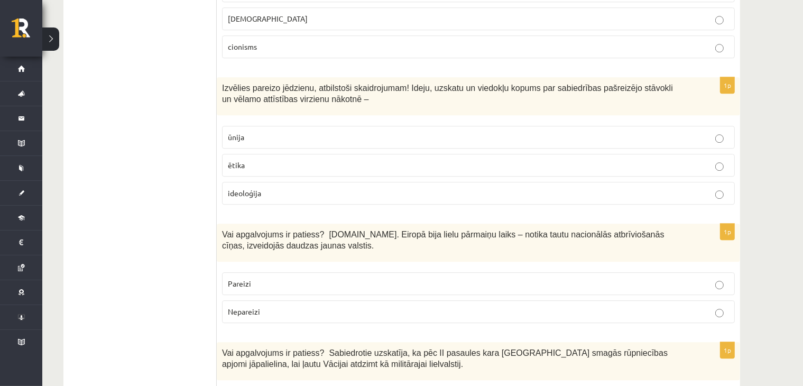
scroll to position [3134, 0]
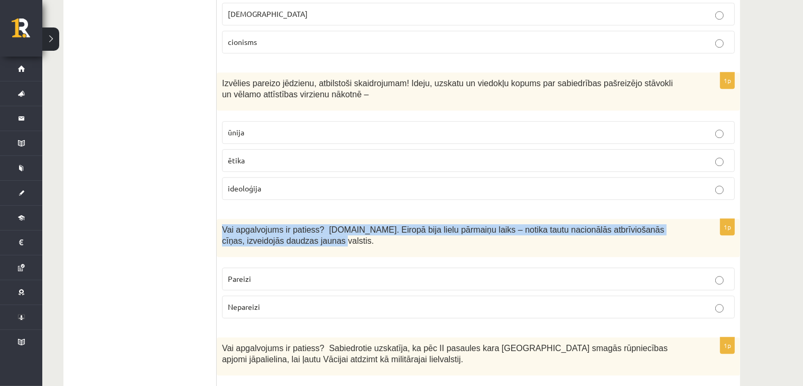
drag, startPoint x: 221, startPoint y: 159, endPoint x: 290, endPoint y: 172, distance: 70.0
click at [290, 219] on div "Vai apgalvojums ir patiess? 19.gs. Eiropā bija lielu pārmaiņu laiks – notika ta…" at bounding box center [478, 238] width 523 height 38
click at [317, 219] on div "Vai apgalvojums ir patiess? 19.gs. Eiropā bija lielu pārmaiņu laiks – notika ta…" at bounding box center [478, 238] width 523 height 38
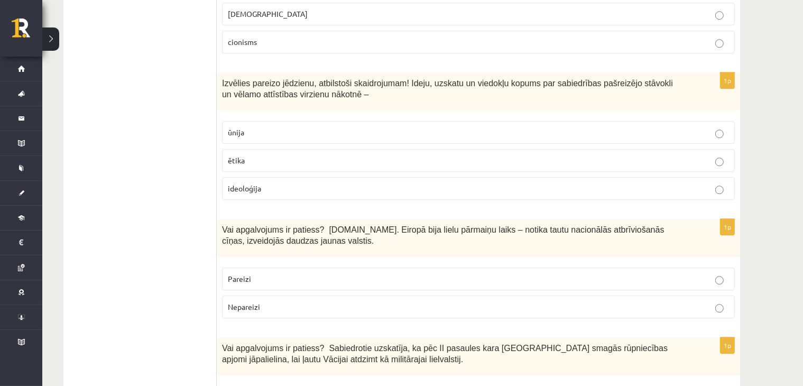
click at [263, 273] on p "Pareizi" at bounding box center [478, 278] width 501 height 11
click at [287, 183] on p "ideoloģija" at bounding box center [478, 188] width 501 height 11
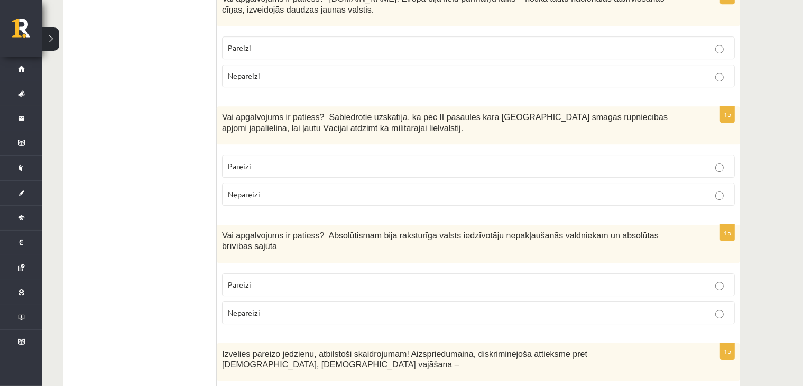
scroll to position [3369, 0]
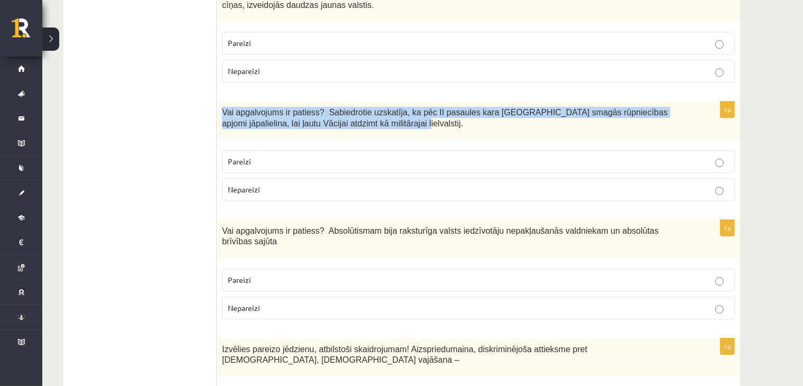
drag, startPoint x: 221, startPoint y: 41, endPoint x: 329, endPoint y: 63, distance: 109.6
click at [329, 101] on div "Vai apgalvojums ir patiess? Sabiedrotie uzskatīja, ka pēc II pasaules kara Vāci…" at bounding box center [478, 120] width 523 height 38
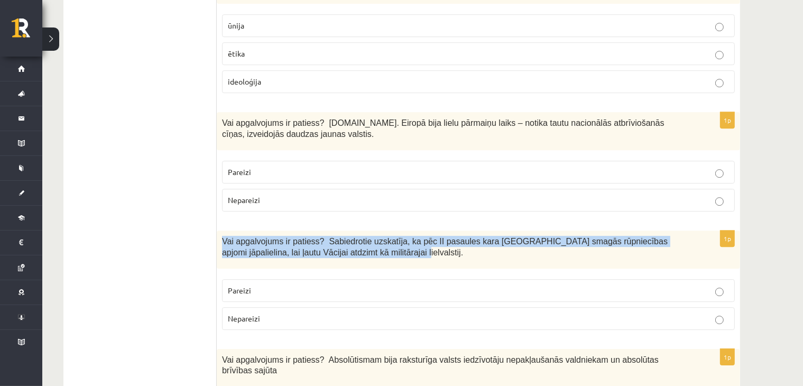
scroll to position [3246, 0]
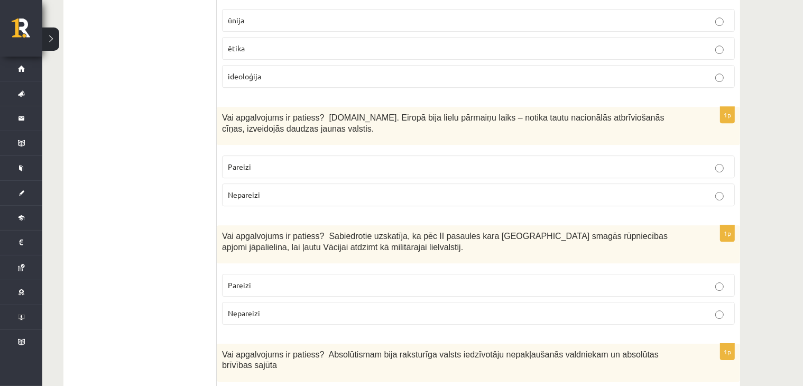
click at [258, 308] on span "Nepareizi" at bounding box center [244, 313] width 32 height 10
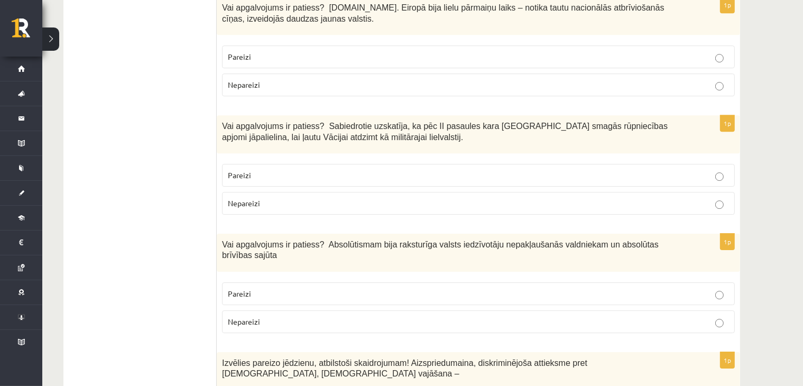
scroll to position [3369, 0]
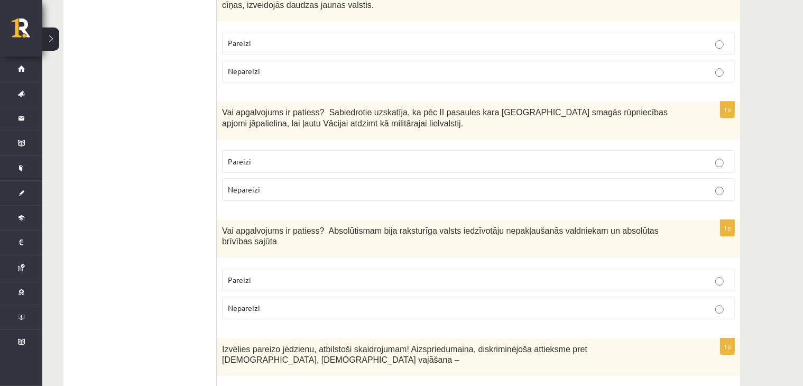
click at [280, 302] on p "Nepareizi" at bounding box center [478, 307] width 501 height 11
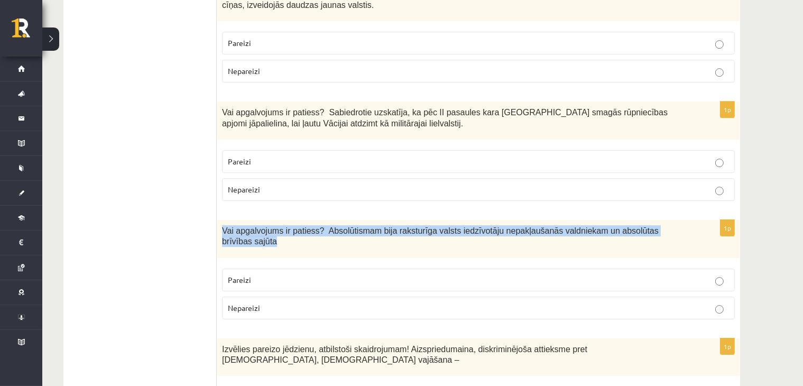
drag, startPoint x: 221, startPoint y: 159, endPoint x: 683, endPoint y: 174, distance: 462.1
click at [683, 220] on div "Vai apgalvojums ir patiess? Absolūtismam bija raksturīga valsts iedzīvotāju nep…" at bounding box center [478, 239] width 523 height 38
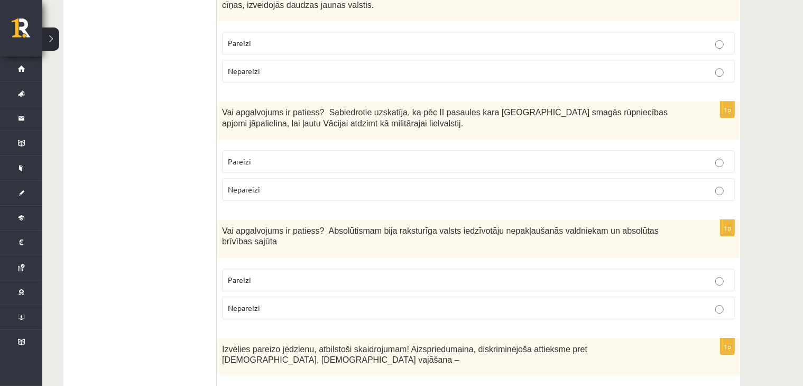
click at [360, 101] on div "Vai apgalvojums ir patiess? Sabiedrotie uzskatīja, ka pēc II pasaules kara Vāci…" at bounding box center [478, 120] width 523 height 38
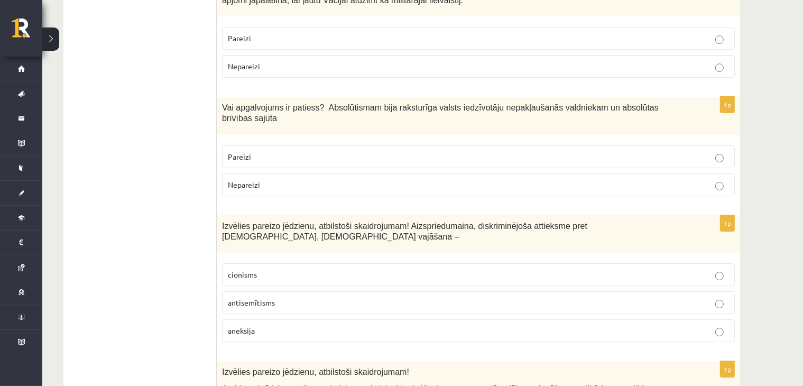
scroll to position [3559, 0]
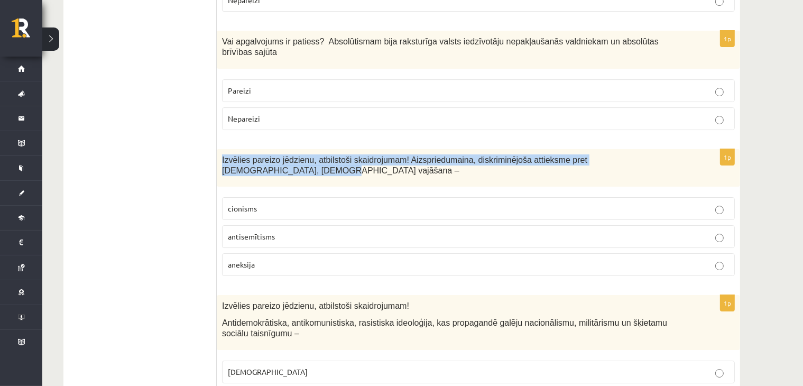
drag, startPoint x: 219, startPoint y: 78, endPoint x: 656, endPoint y: 70, distance: 437.1
click at [656, 149] on div "Izvēlies pareizo jēdzienu, atbilstoši skaidrojumam! Aizspriedumaina, diskriminē…" at bounding box center [478, 168] width 523 height 38
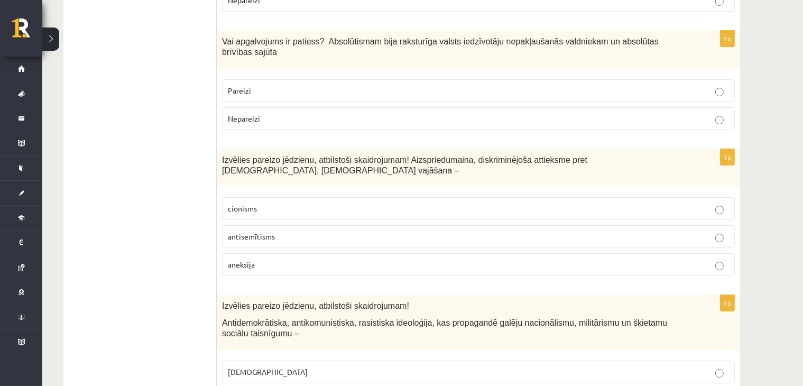
click at [521, 192] on fieldset "cionisms antisemītisms aneksija" at bounding box center [478, 235] width 513 height 87
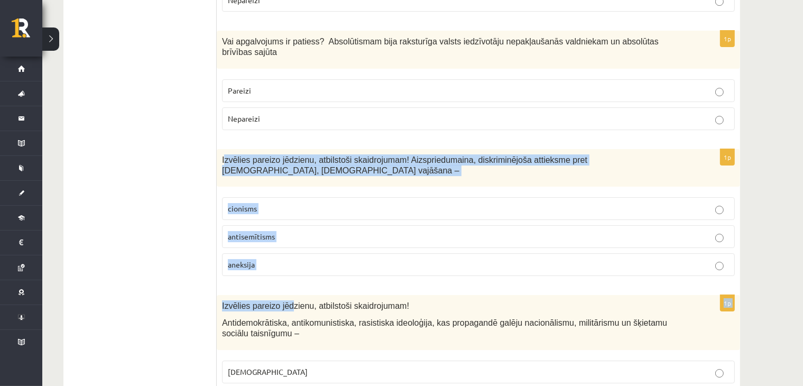
drag, startPoint x: 224, startPoint y: 81, endPoint x: 287, endPoint y: 196, distance: 131.0
click at [289, 253] on label "aneksija" at bounding box center [478, 264] width 513 height 23
drag, startPoint x: 260, startPoint y: 175, endPoint x: 221, endPoint y: 75, distance: 107.8
click at [221, 149] on div "1p Izvēlies pareizo jēdzienu, atbilstoši skaidrojumam! Aizspriedumaina, diskrim…" at bounding box center [478, 217] width 523 height 136
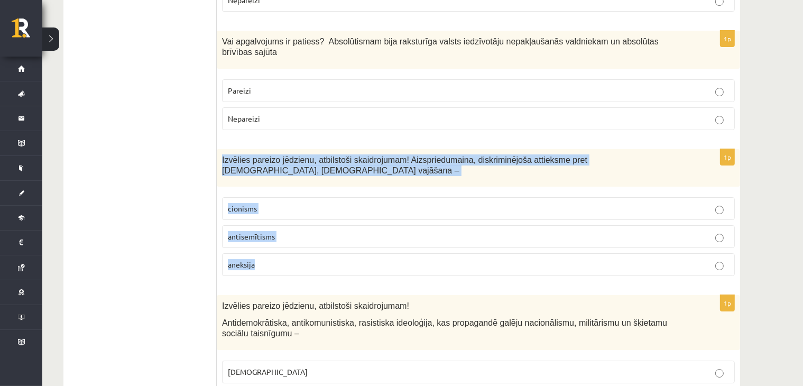
drag, startPoint x: 242, startPoint y: 83, endPoint x: 235, endPoint y: 79, distance: 8.4
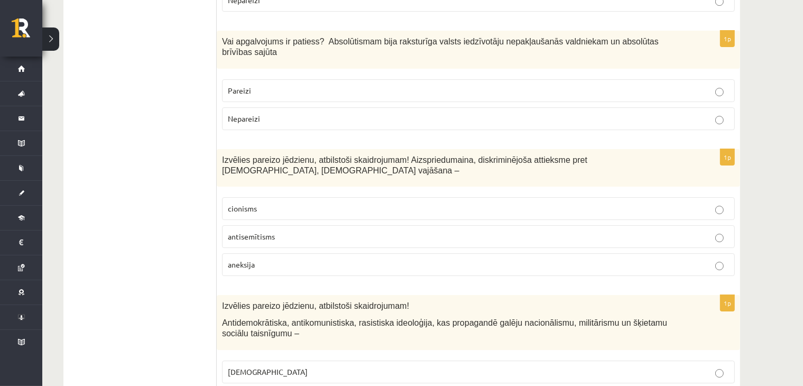
click at [284, 225] on label "antisemītisms" at bounding box center [478, 236] width 513 height 23
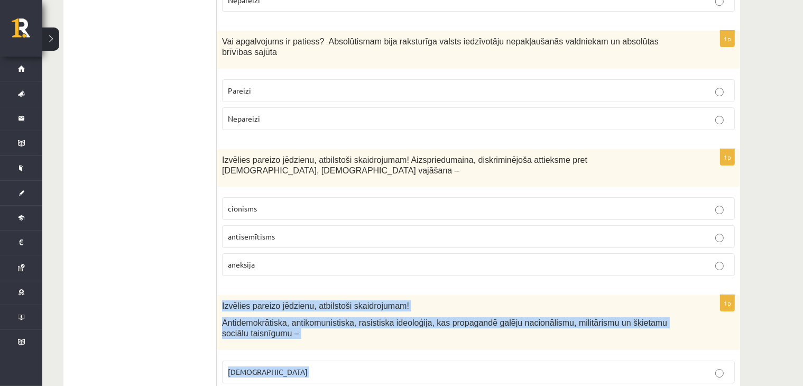
drag, startPoint x: 222, startPoint y: 216, endPoint x: 318, endPoint y: 355, distance: 169.2
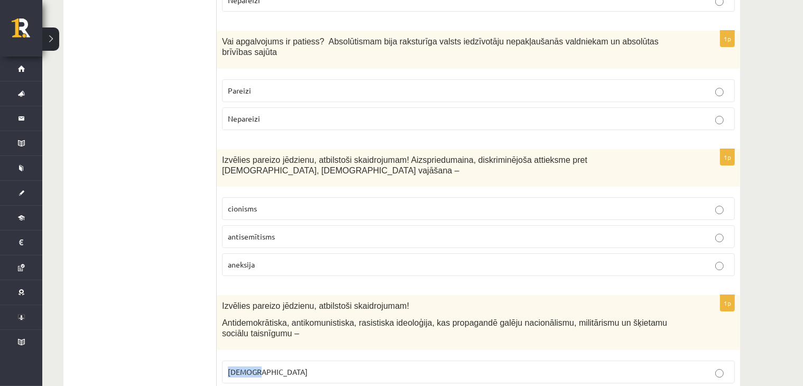
drag, startPoint x: 225, startPoint y: 278, endPoint x: 239, endPoint y: 280, distance: 14.9
click at [255, 360] on label "fašisms" at bounding box center [478, 371] width 513 height 23
drag, startPoint x: 226, startPoint y: 311, endPoint x: 258, endPoint y: 311, distance: 31.7
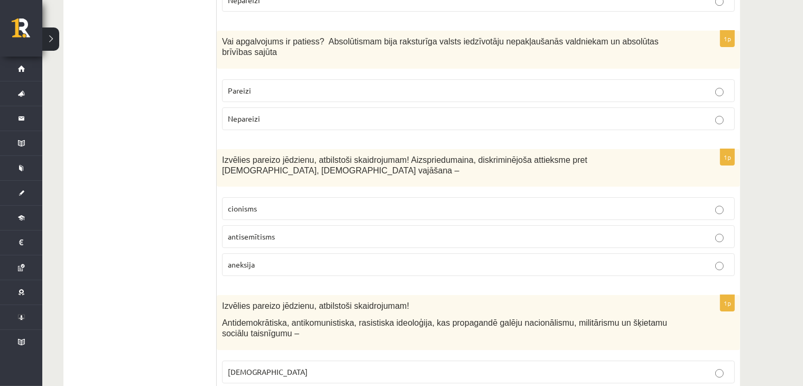
drag, startPoint x: 228, startPoint y: 339, endPoint x: 253, endPoint y: 344, distance: 24.8
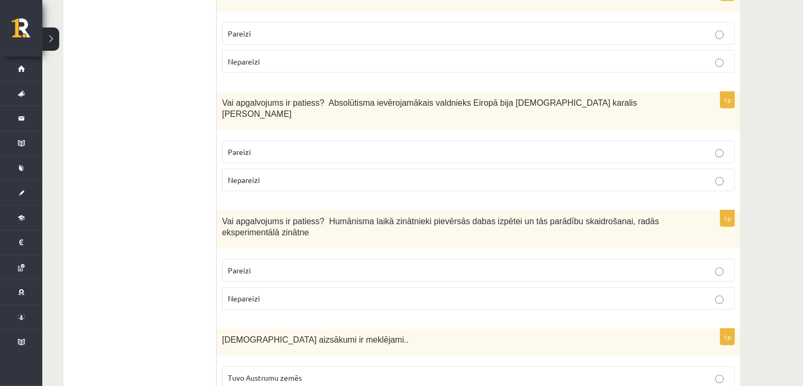
scroll to position [1110, 0]
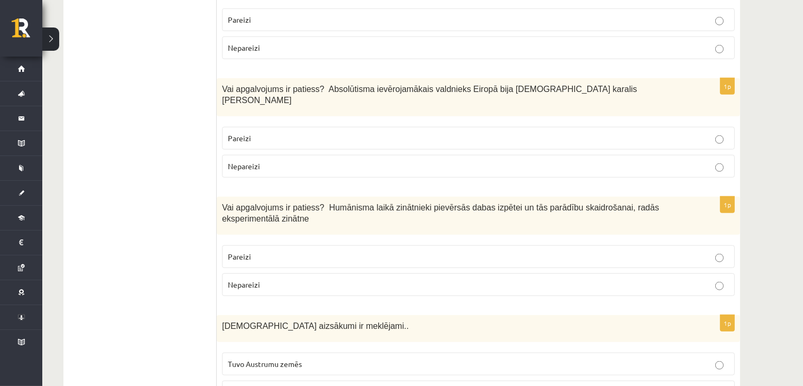
drag, startPoint x: 256, startPoint y: 92, endPoint x: 252, endPoint y: 98, distance: 6.8
click at [255, 133] on p "Pareizi" at bounding box center [478, 138] width 501 height 11
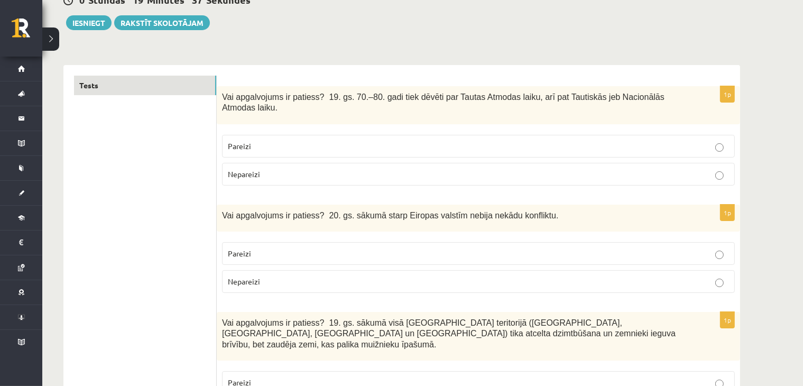
scroll to position [0, 0]
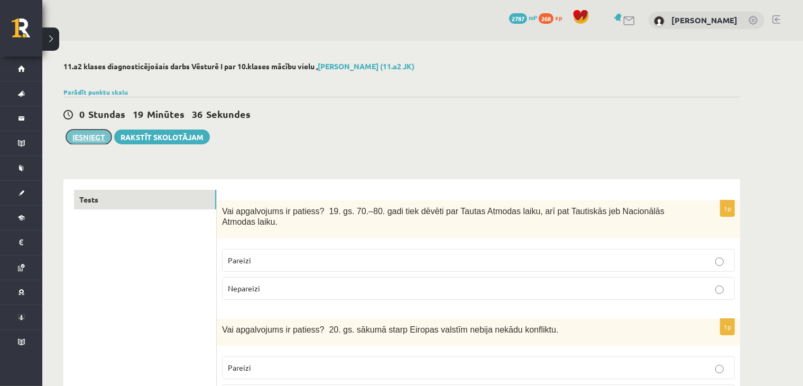
click at [82, 136] on button "Iesniegt" at bounding box center [88, 136] width 45 height 15
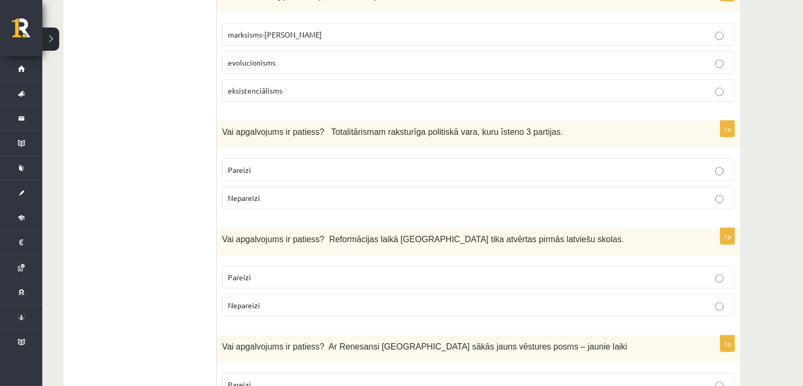
scroll to position [1726, 0]
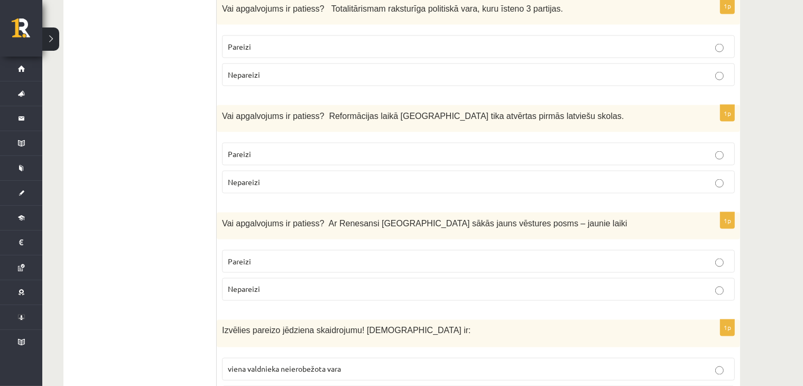
click at [285, 177] on p "Nepareizi" at bounding box center [478, 182] width 501 height 11
click at [393, 148] on p "Pareizi" at bounding box center [478, 153] width 501 height 11
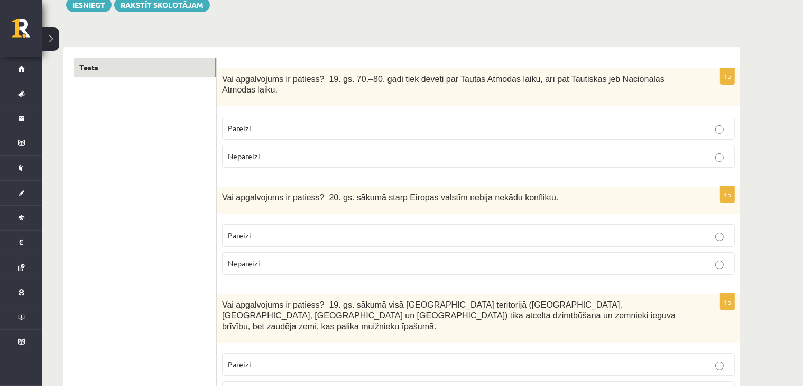
scroll to position [0, 0]
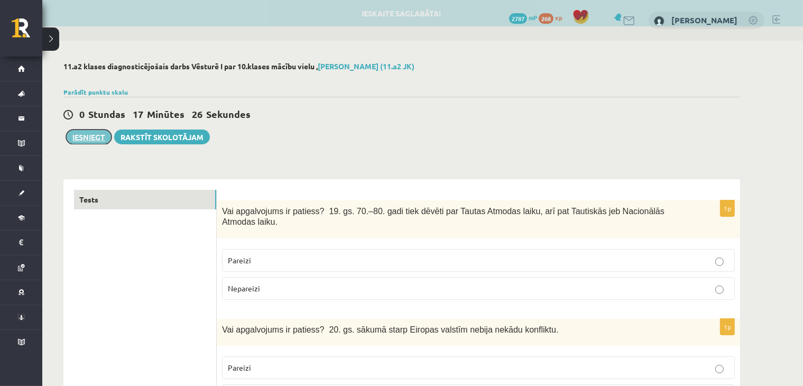
click at [87, 138] on button "Iesniegt" at bounding box center [88, 136] width 45 height 15
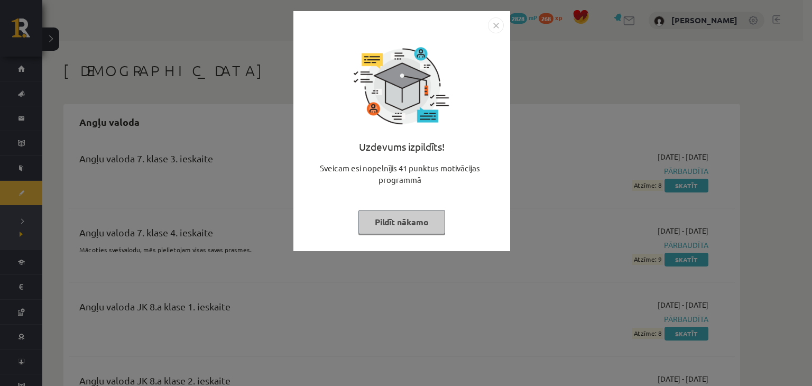
click at [490, 24] on img "Close" at bounding box center [496, 25] width 16 height 16
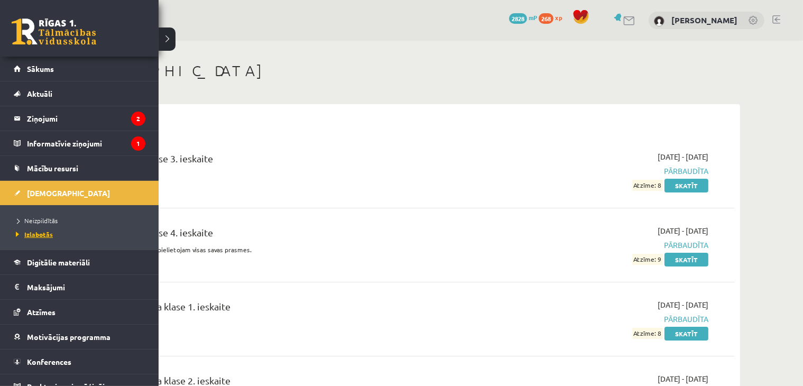
click at [44, 235] on span "Izlabotās" at bounding box center [33, 234] width 40 height 8
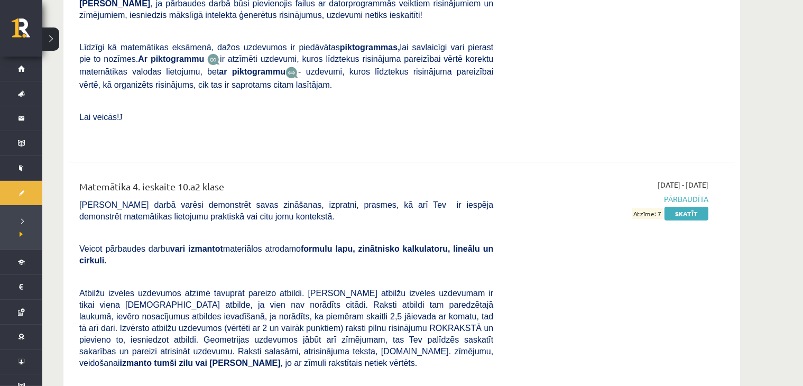
scroll to position [16153, 0]
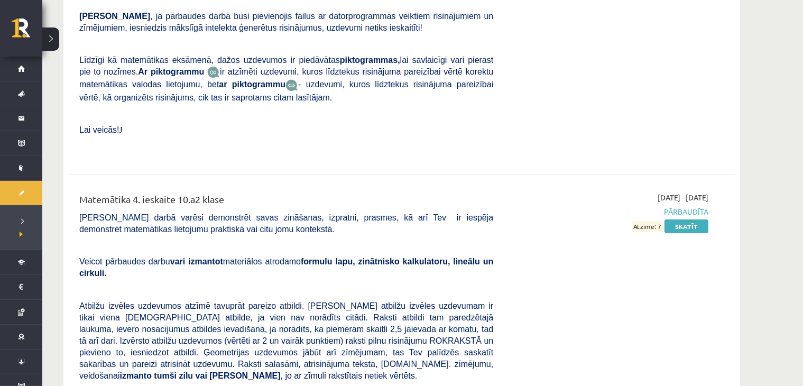
click at [662, 221] on span "Atzīme: 7" at bounding box center [647, 226] width 31 height 11
click at [660, 192] on div "2025-04-16 - 2025-04-30 Pārbaudīta Atzīme: 7 Skatīt" at bounding box center [608, 362] width 215 height 341
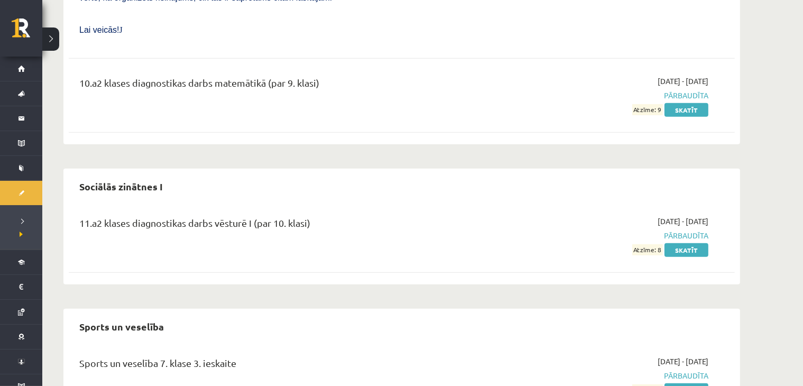
scroll to position [16647, 0]
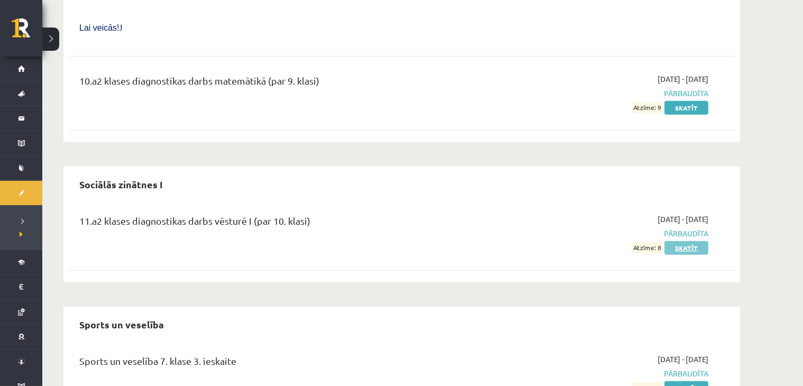
click at [674, 241] on link "Skatīt" at bounding box center [686, 248] width 44 height 14
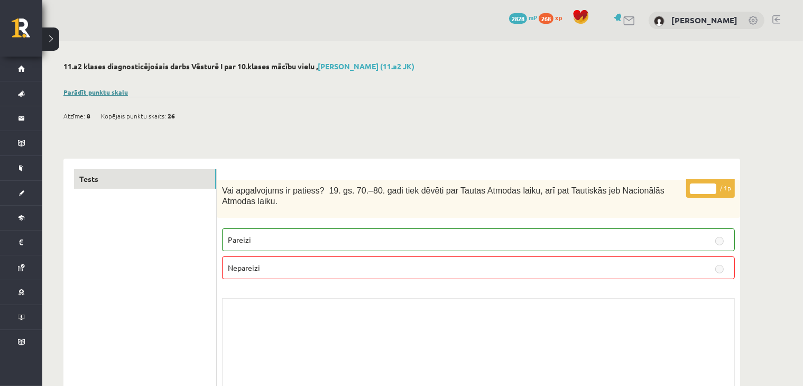
click at [99, 91] on link "Parādīt punktu skalu" at bounding box center [95, 92] width 64 height 8
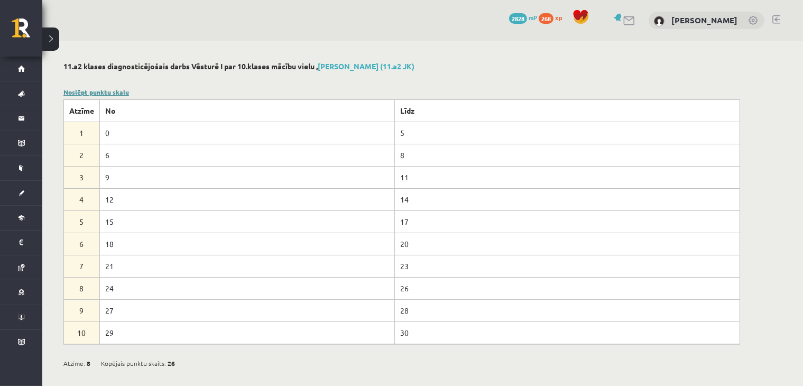
click at [97, 90] on link "Noslēpt punktu skalu" at bounding box center [96, 92] width 66 height 8
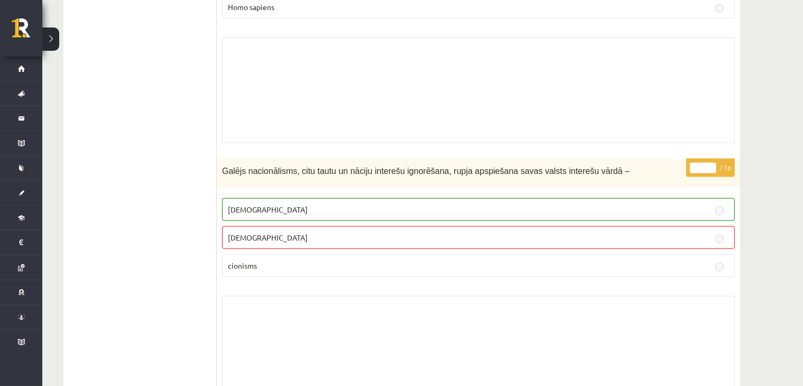
scroll to position [5672, 0]
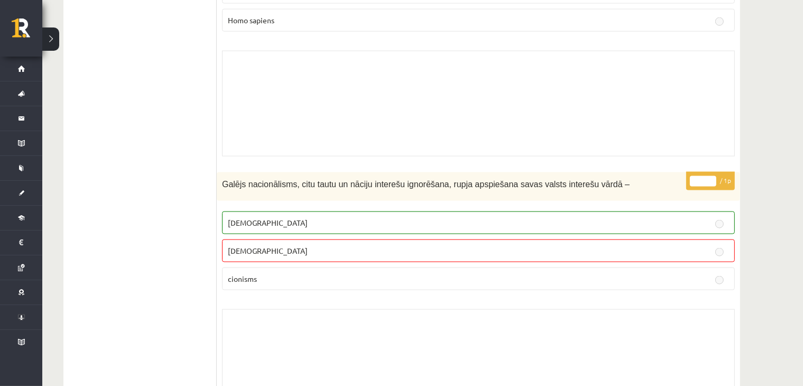
drag, startPoint x: 219, startPoint y: 182, endPoint x: 302, endPoint y: 116, distance: 106.1
click at [225, 178] on div "* / 1p Galējs nacionālisms, citu tautu un nāciju interešu ignorēšana, rupja aps…" at bounding box center [478, 296] width 523 height 248
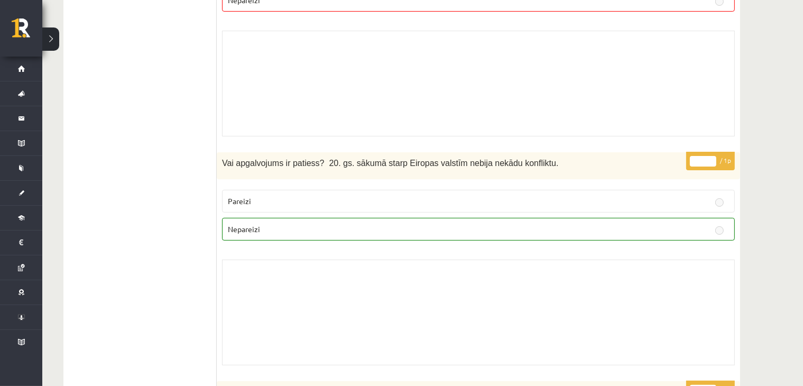
scroll to position [0, 0]
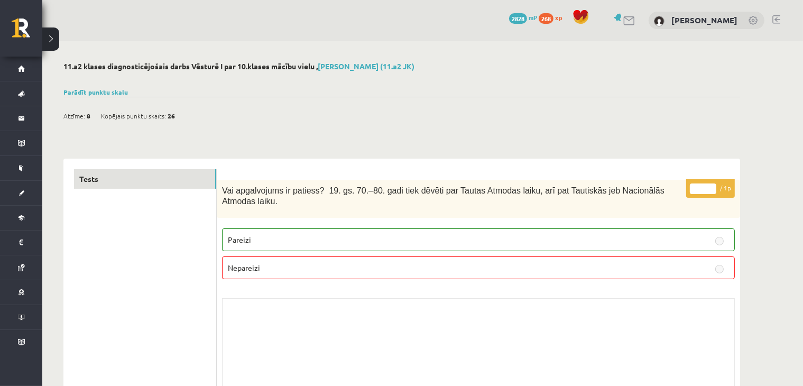
click at [393, 304] on div "Skolotāja pielikums" at bounding box center [478, 351] width 513 height 106
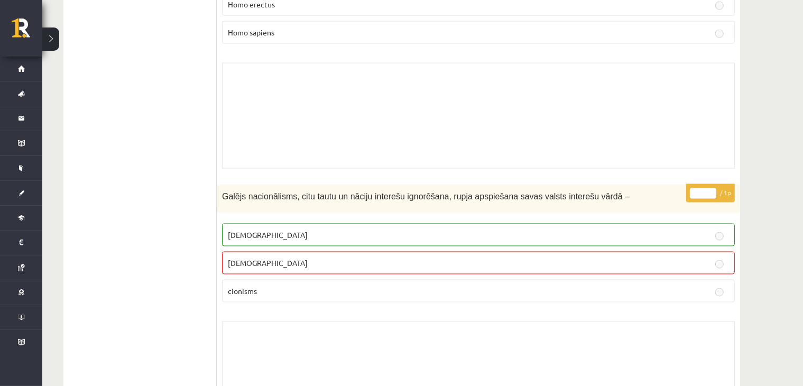
scroll to position [5706, 0]
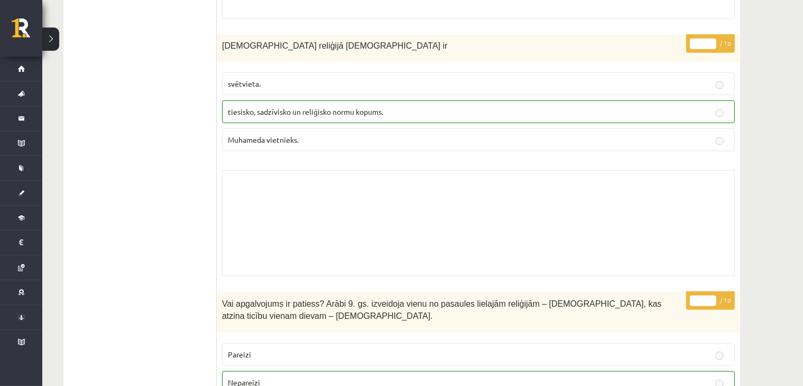
scroll to position [5005, 0]
